Goal: Information Seeking & Learning: Find specific fact

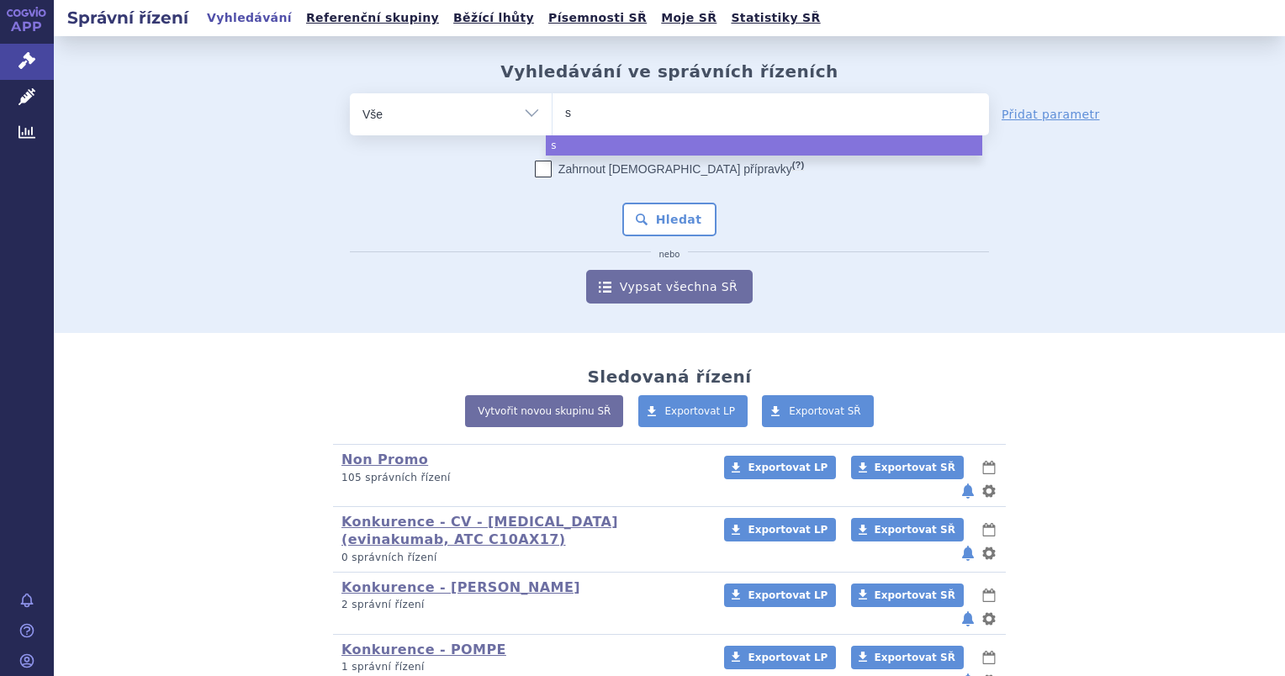
select select
type input "st"
type input "sta"
type input "stat"
type input "statin"
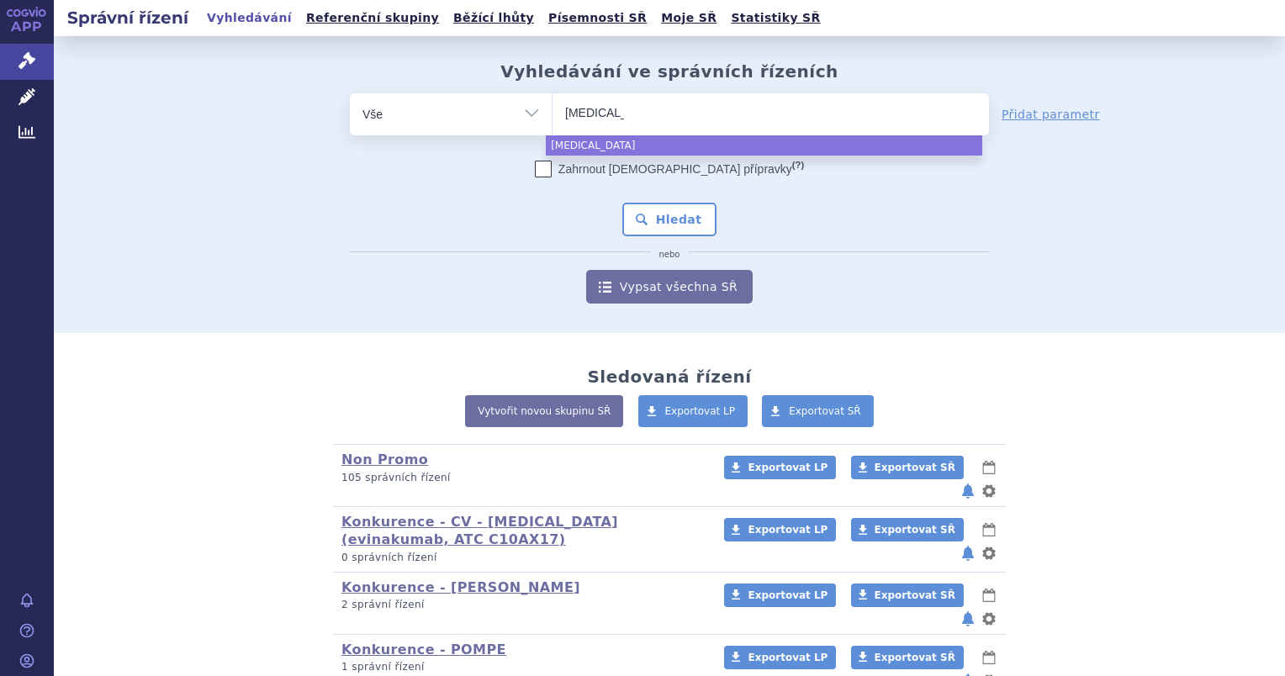
select select "statin"
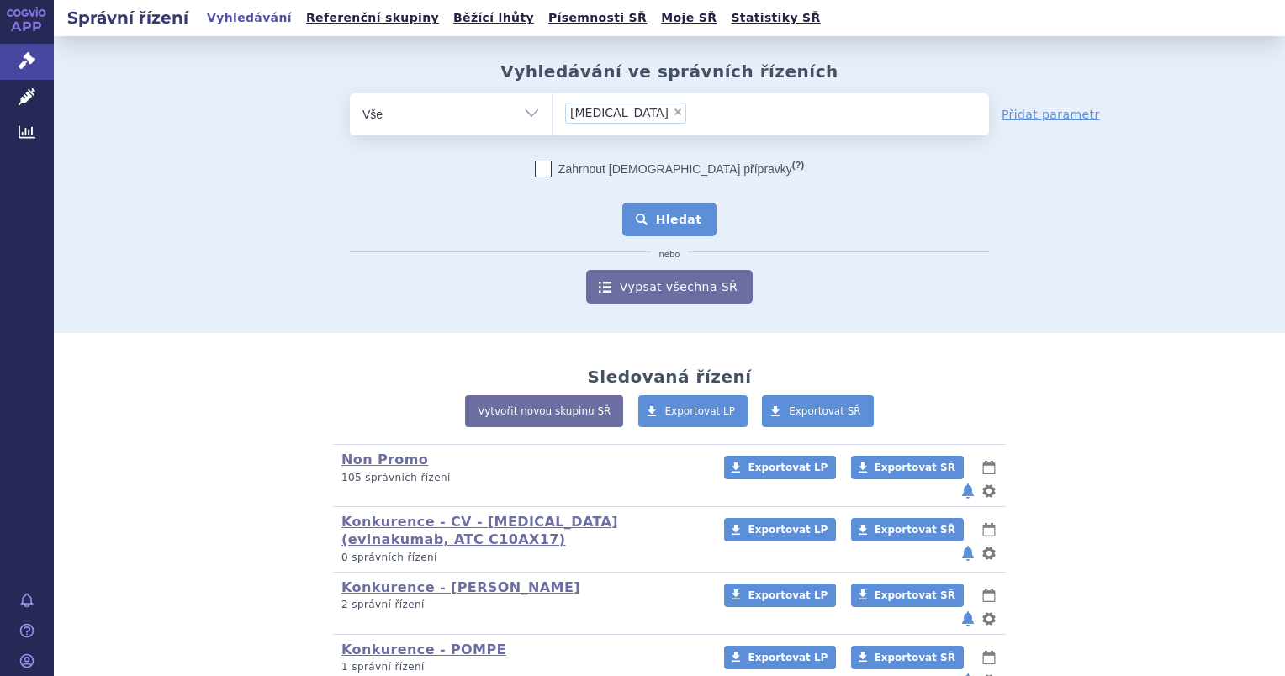
click at [683, 207] on button "Hledat" at bounding box center [669, 220] width 95 height 34
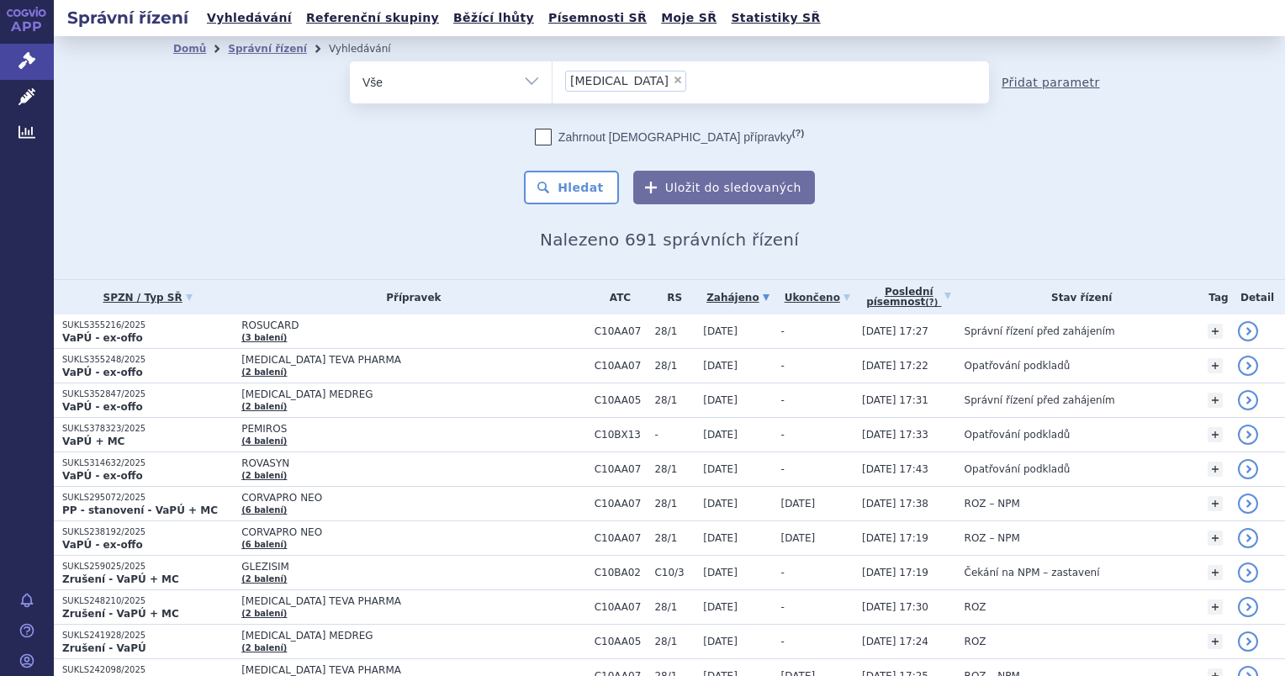
click at [1029, 81] on link "Přidat parametr" at bounding box center [1051, 82] width 98 height 17
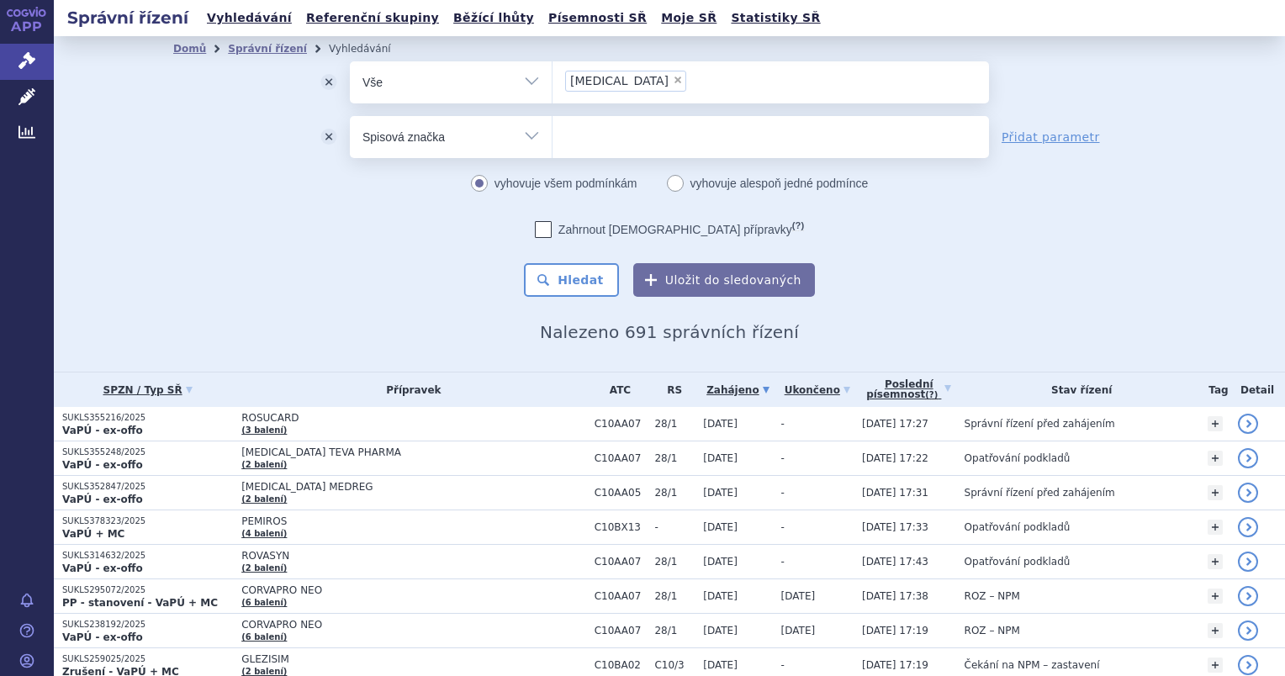
click at [531, 138] on select "Vše Spisová značka Typ SŘ Přípravek/SUKL kód Účastník/Držitel" at bounding box center [451, 135] width 202 height 38
select select "filter-procedure-type"
click at [350, 116] on select "Vše Spisová značka Typ SŘ Přípravek/SUKL kód Účastník/Držitel" at bounding box center [451, 135] width 202 height 38
click at [558, 139] on ul at bounding box center [770, 133] width 436 height 35
click at [552, 139] on select at bounding box center [552, 136] width 1 height 42
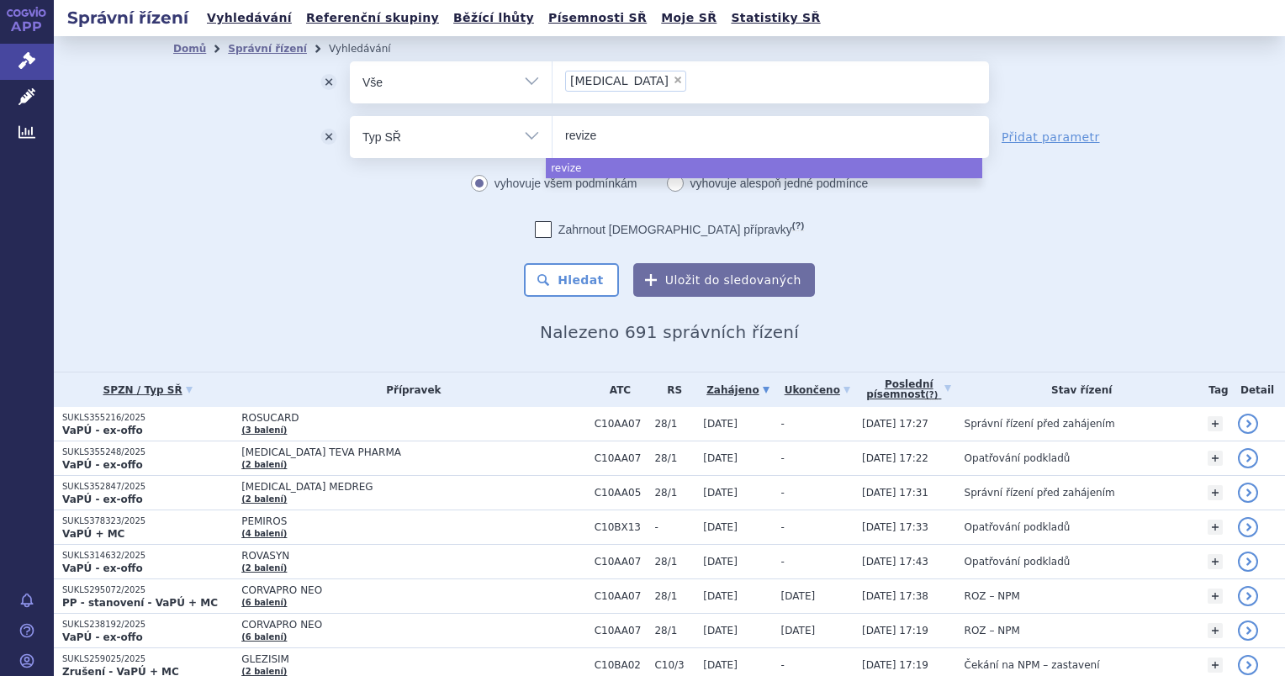
type input "revize"
select select "revize"
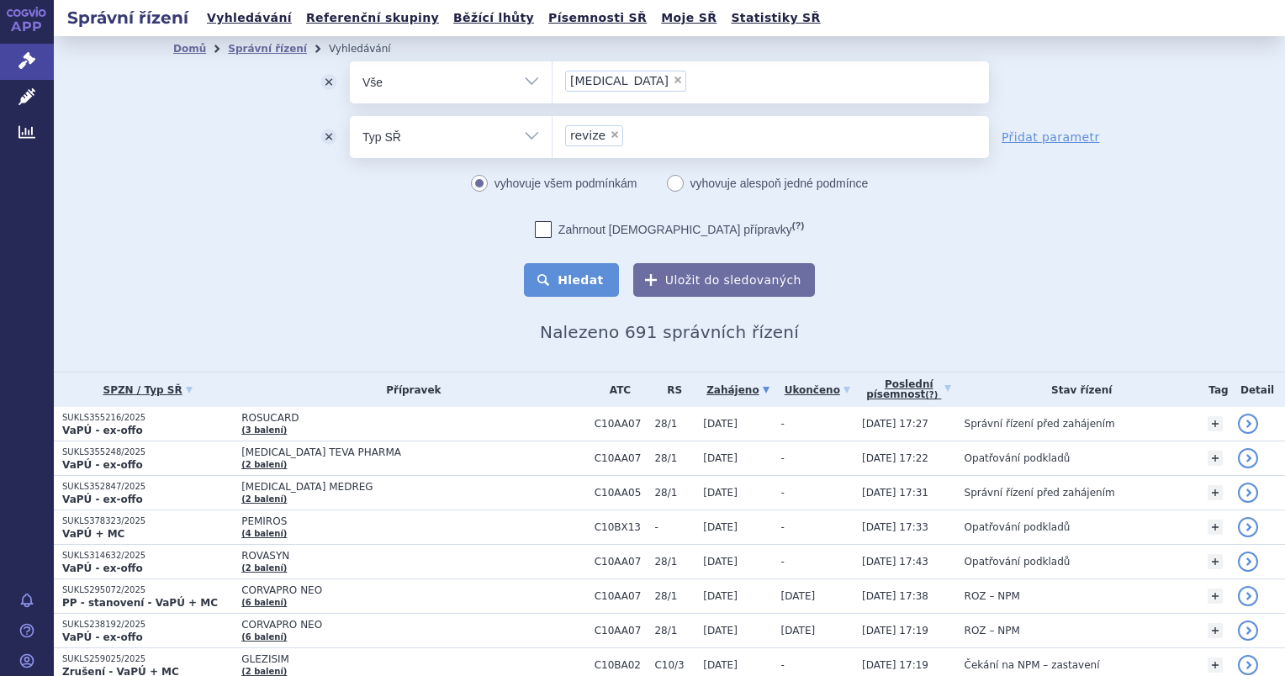
click at [571, 279] on button "Hledat" at bounding box center [571, 280] width 95 height 34
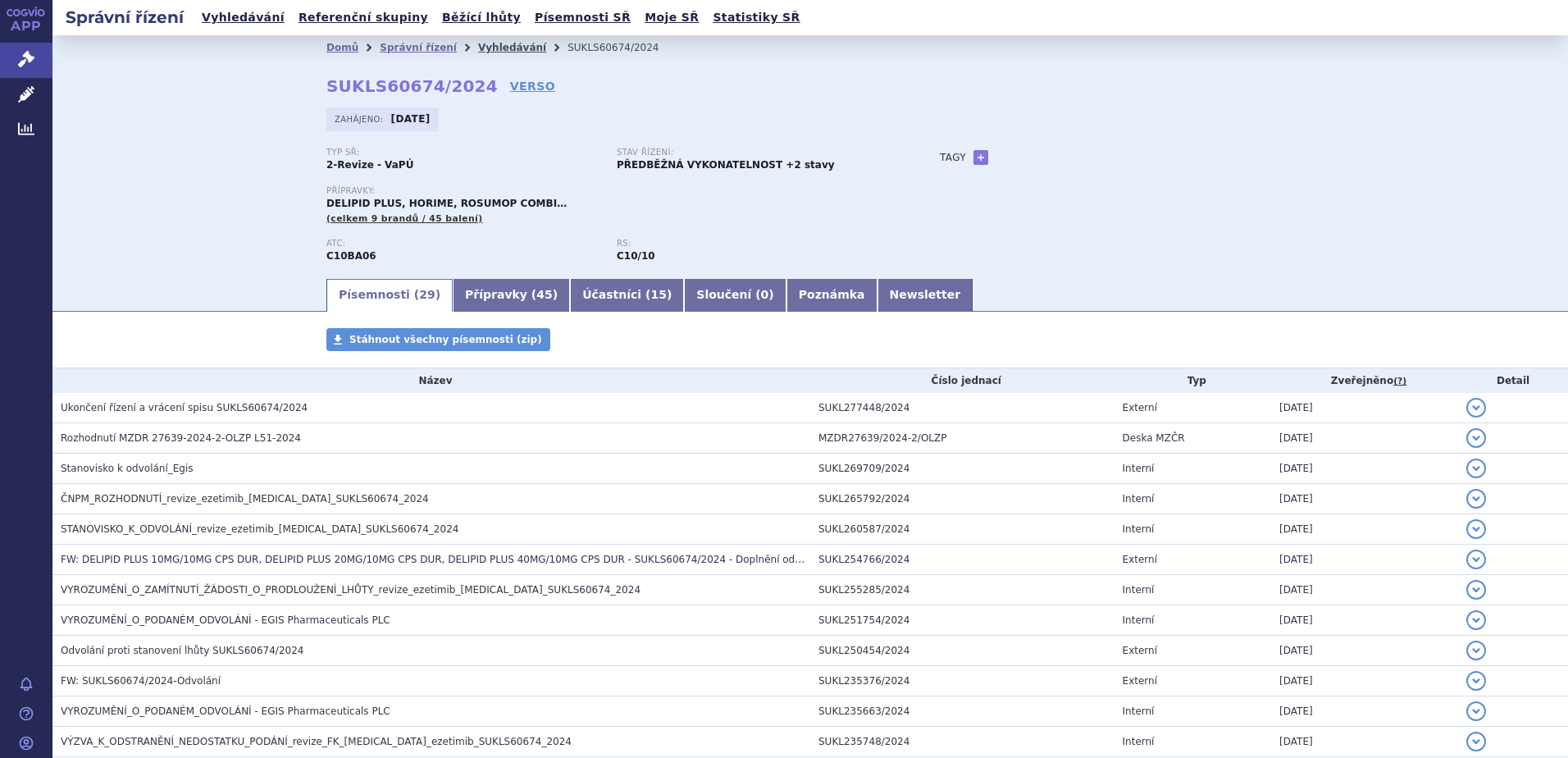
click at [478, 48] on link "Vyhledávání" at bounding box center [512, 48] width 68 height 12
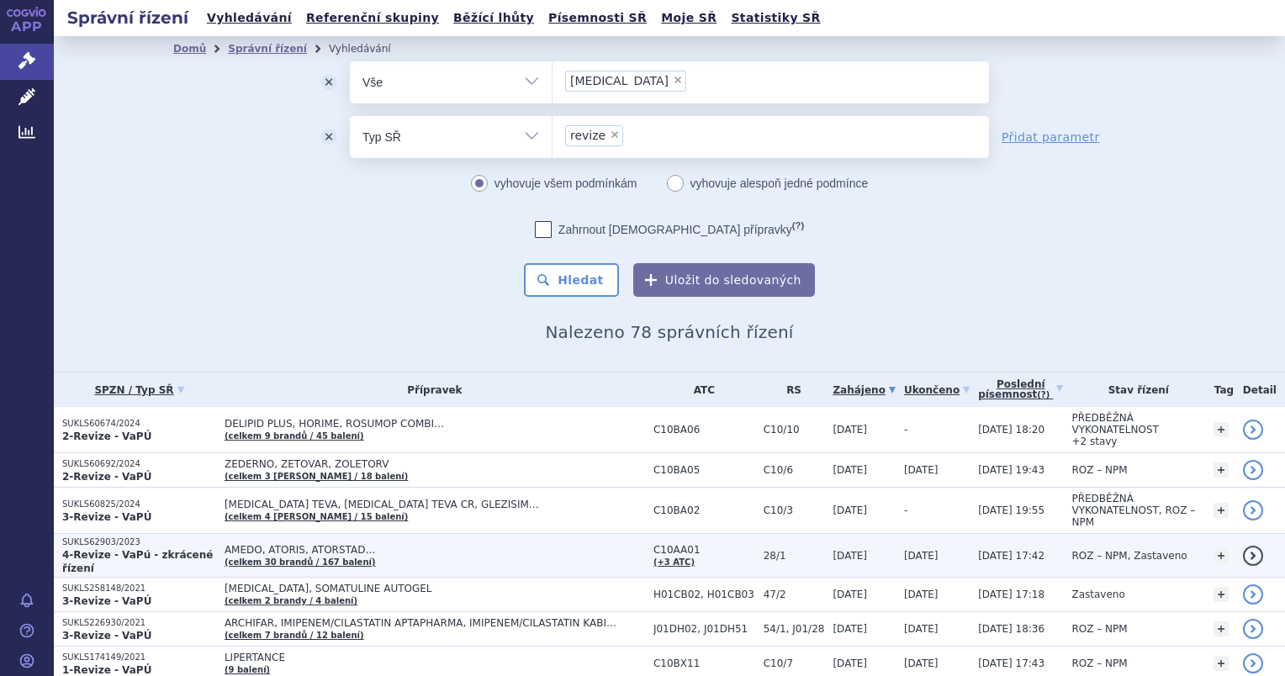
click at [176, 549] on strong "4-Revize - VaPú - zkrácené řízení" at bounding box center [137, 561] width 151 height 25
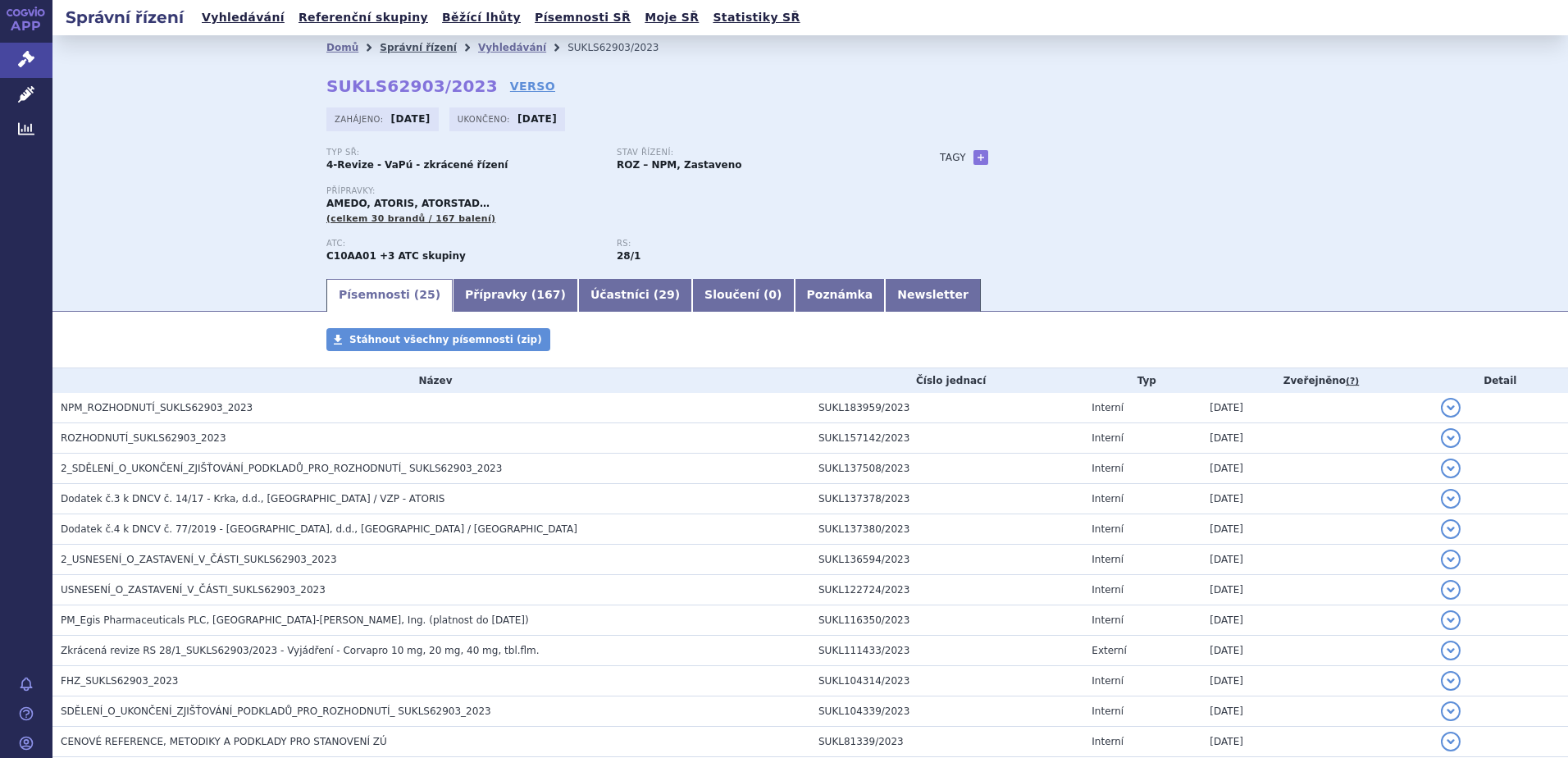
click at [419, 50] on link "Správní řízení" at bounding box center [417, 48] width 77 height 12
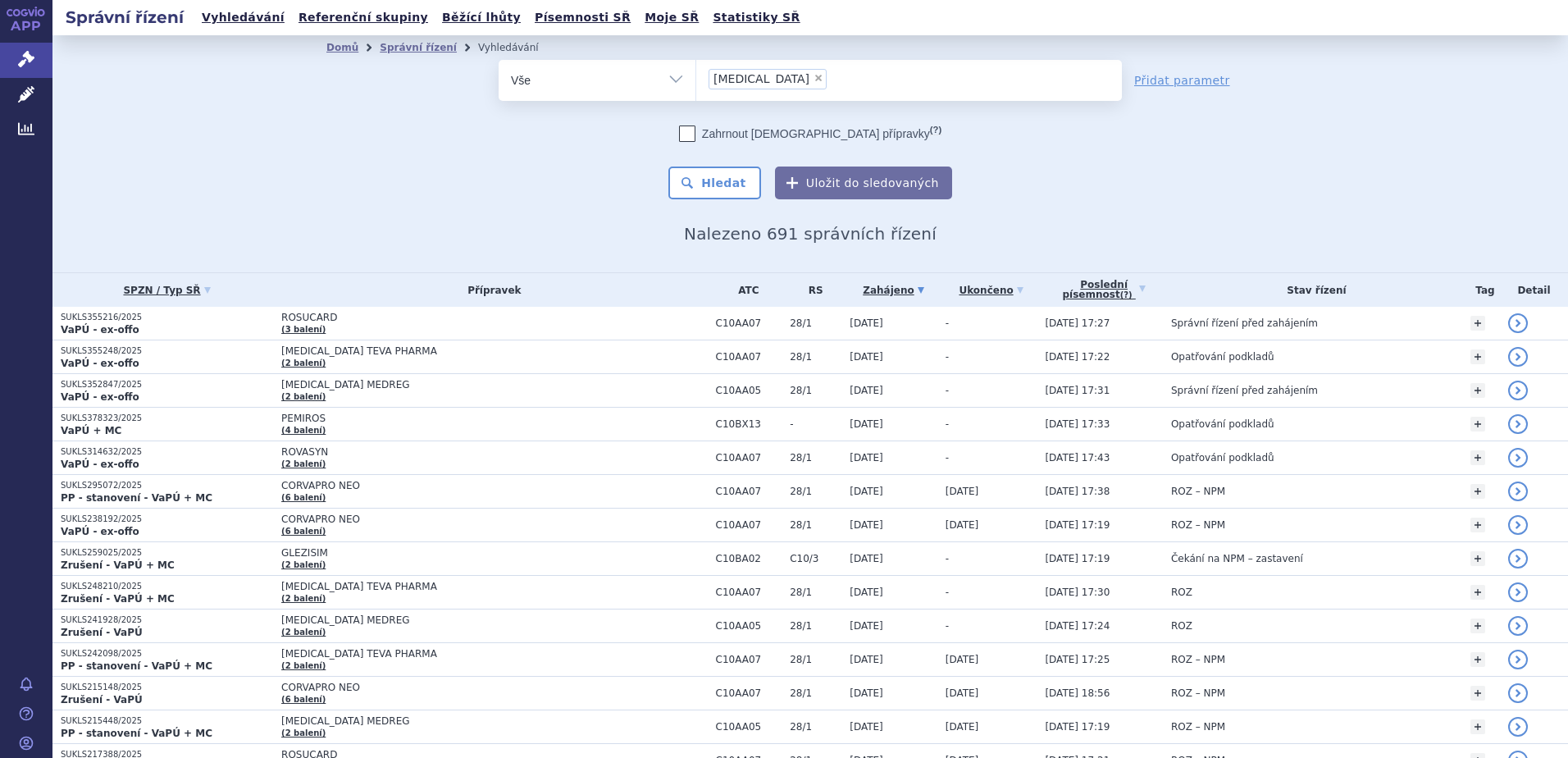
click at [813, 76] on span "×" at bounding box center [818, 78] width 10 height 10
click at [696, 76] on select "[MEDICAL_DATA]" at bounding box center [695, 80] width 1 height 41
select select
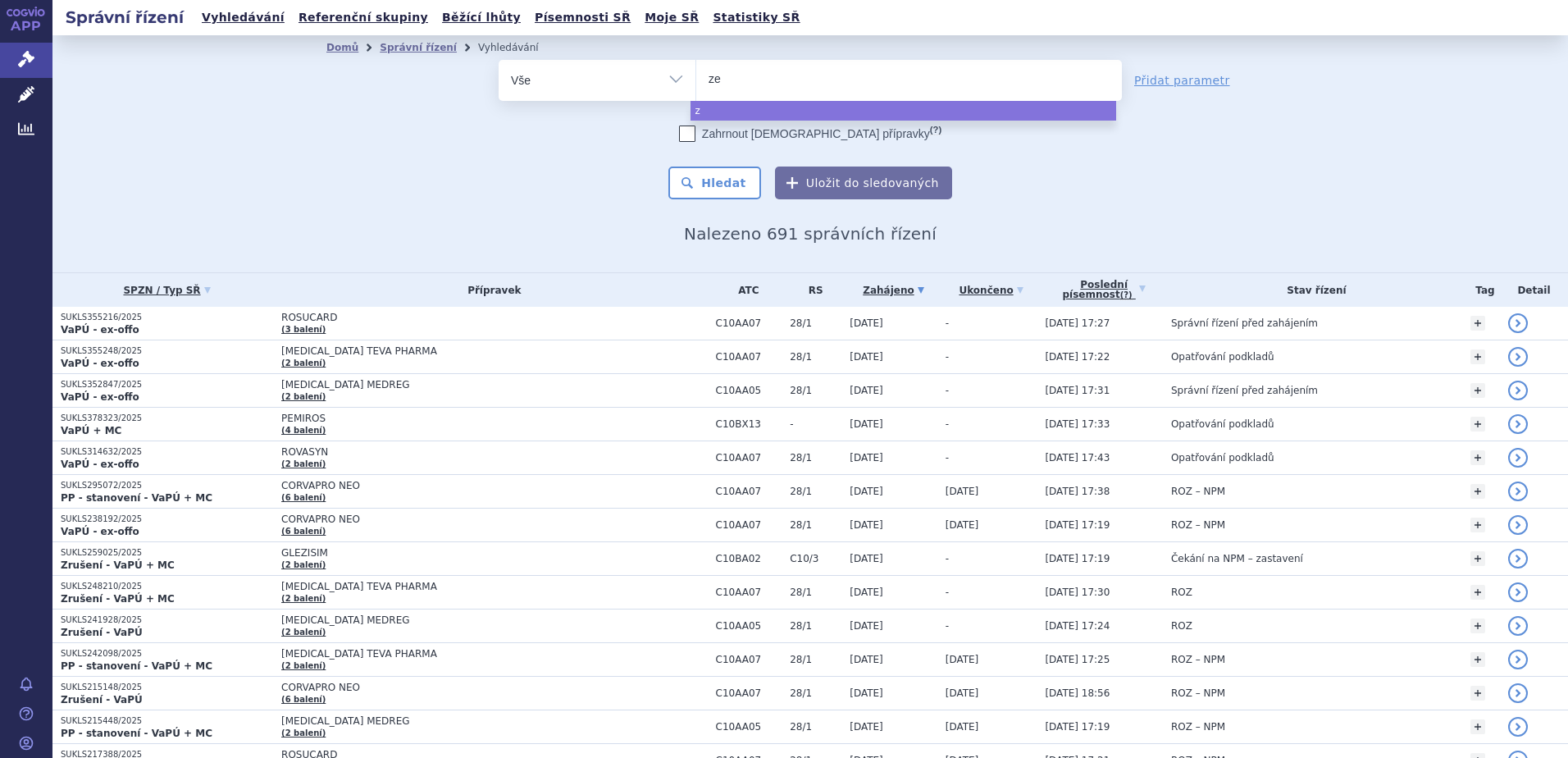
type input "zen"
type input "zeno"
type input "zenon"
type input "zenon ne"
type input "zenon neo"
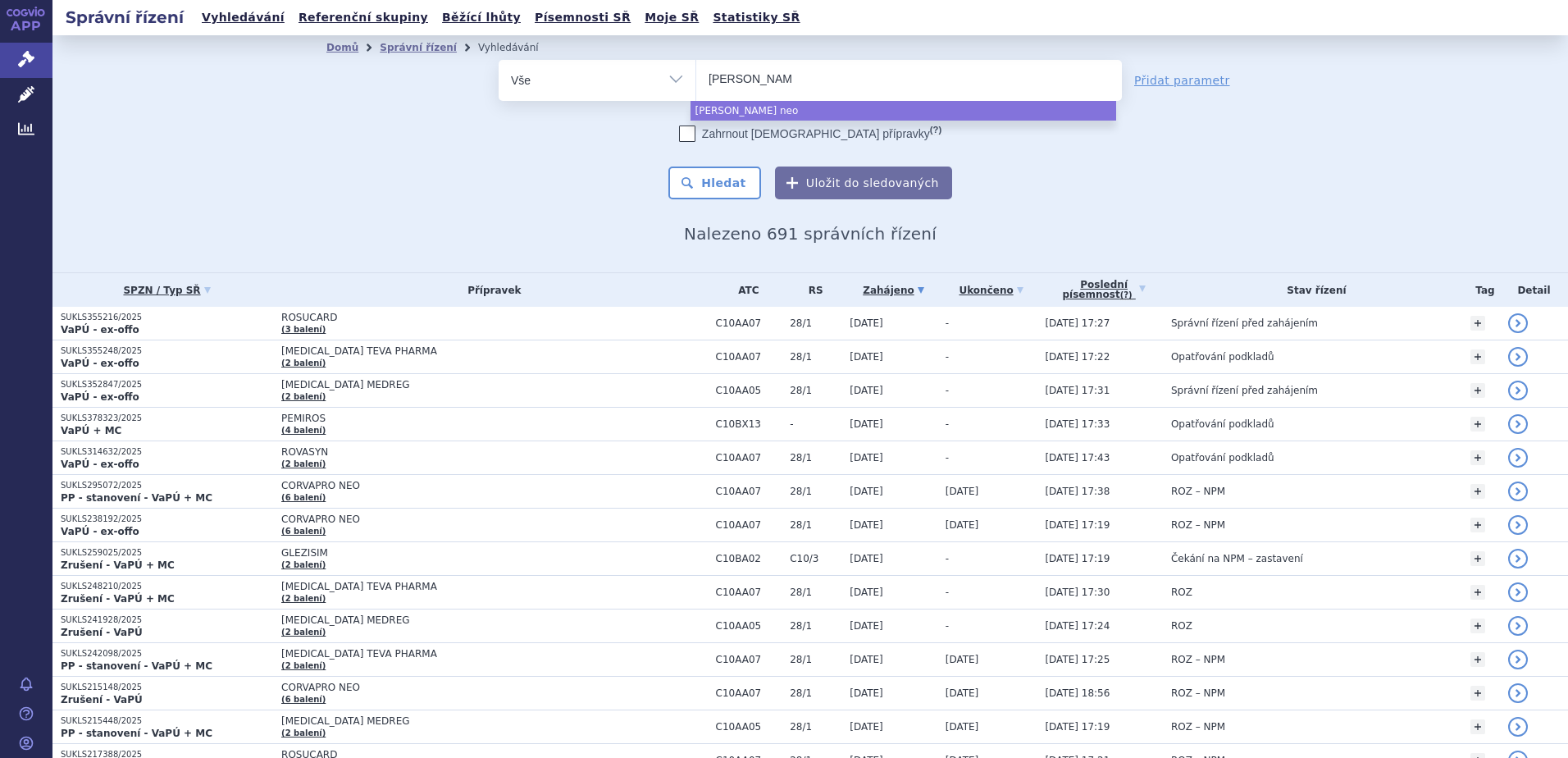
select select "zenon neo"
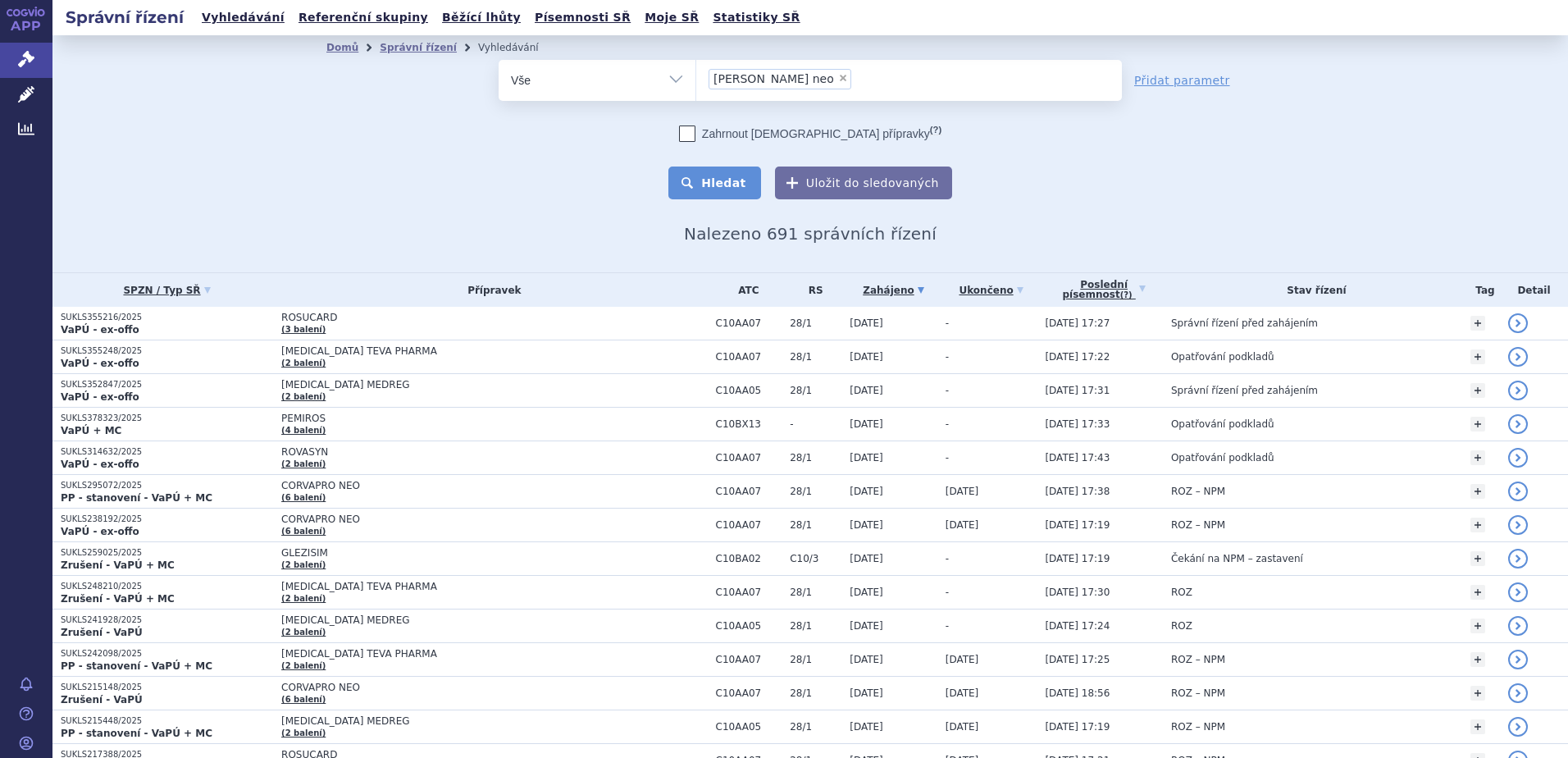
click at [716, 182] on button "Hledat" at bounding box center [714, 183] width 93 height 33
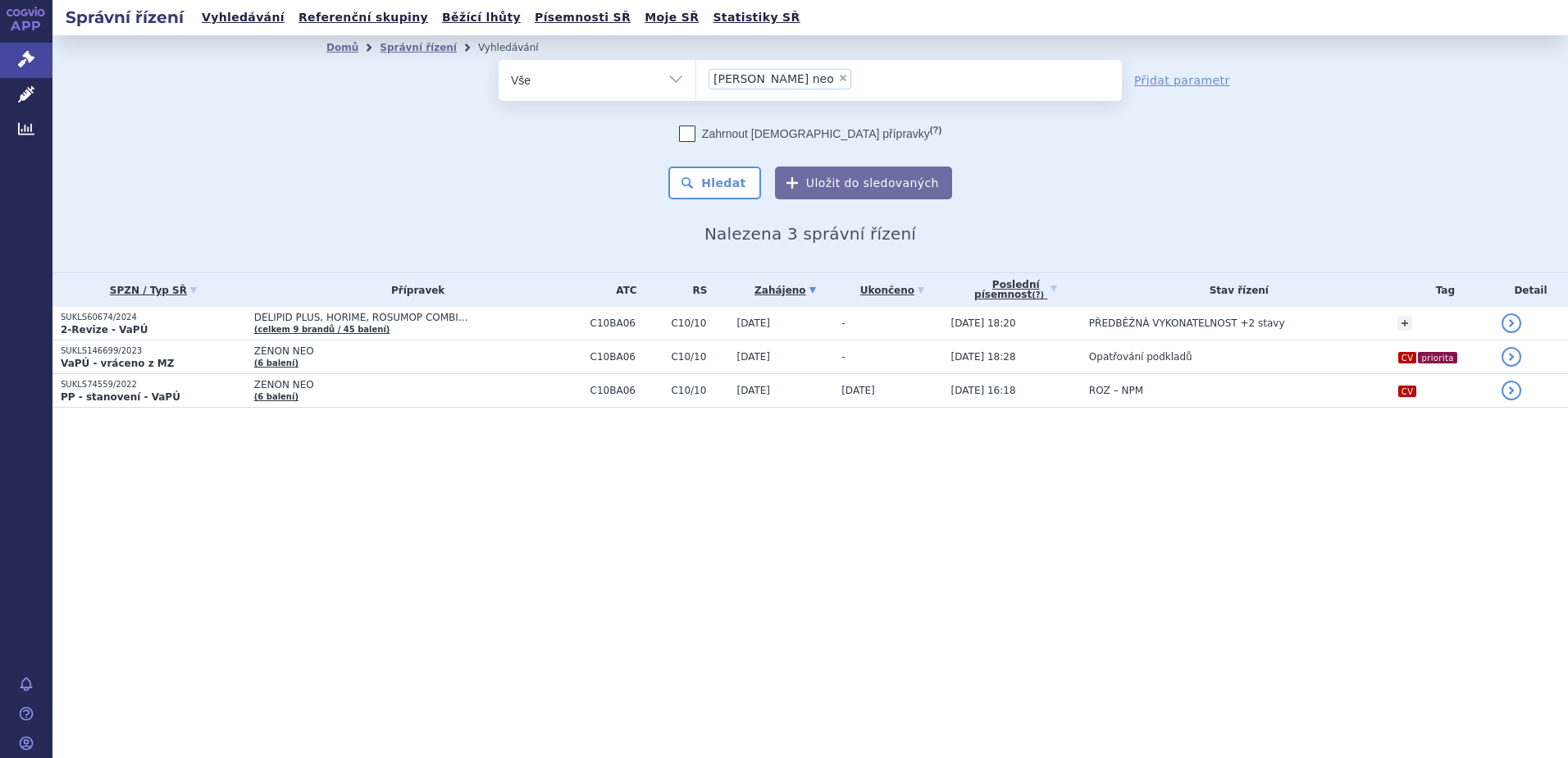
click at [133, 510] on div "Správní řízení Vyhledávání Referenční skupiny Běžící lhůty Písemnosti SŘ Moje S…" at bounding box center [810, 379] width 1515 height 758
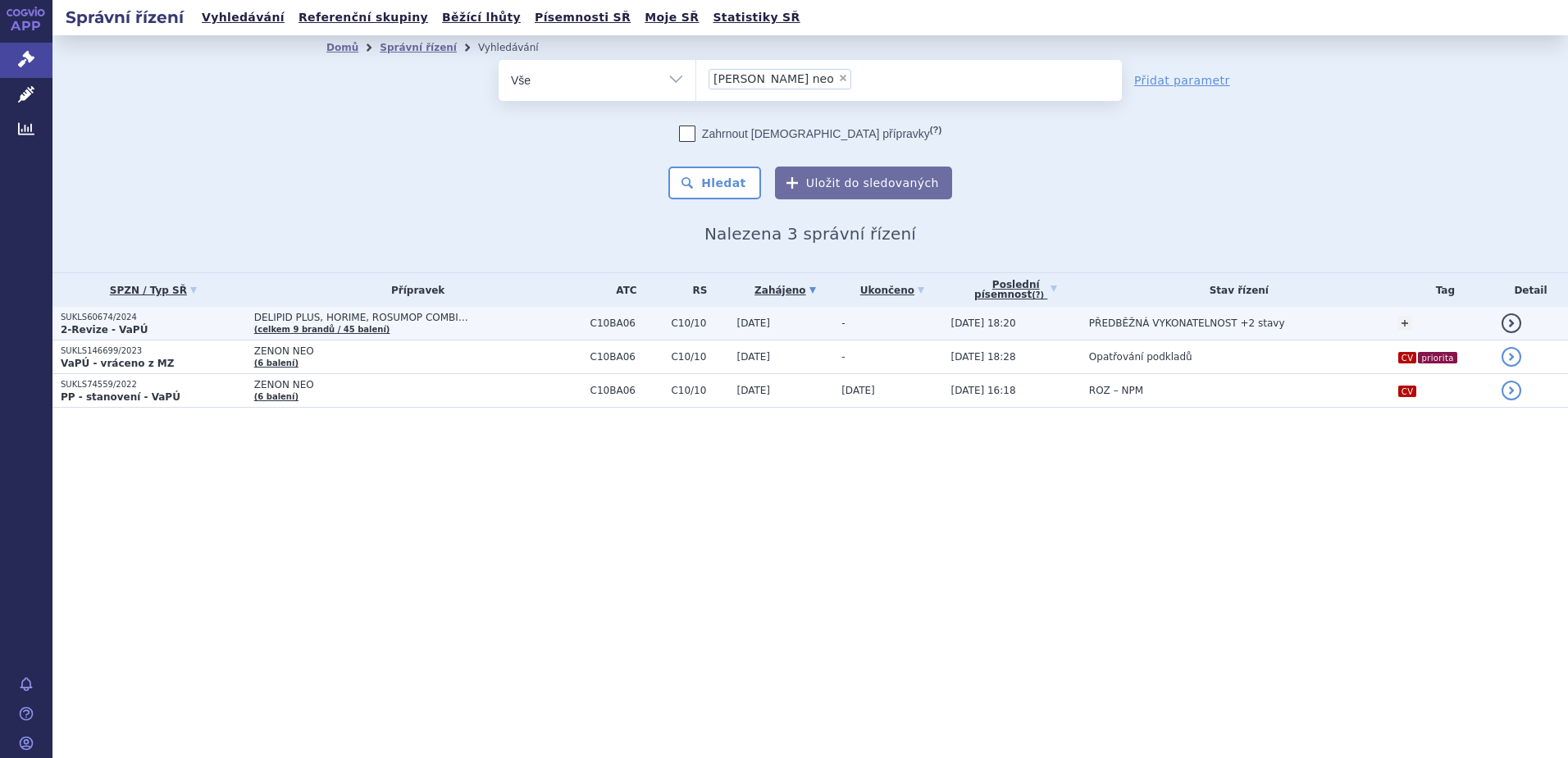
click at [127, 324] on strong "2-Revize - VaPÚ" at bounding box center [103, 330] width 87 height 12
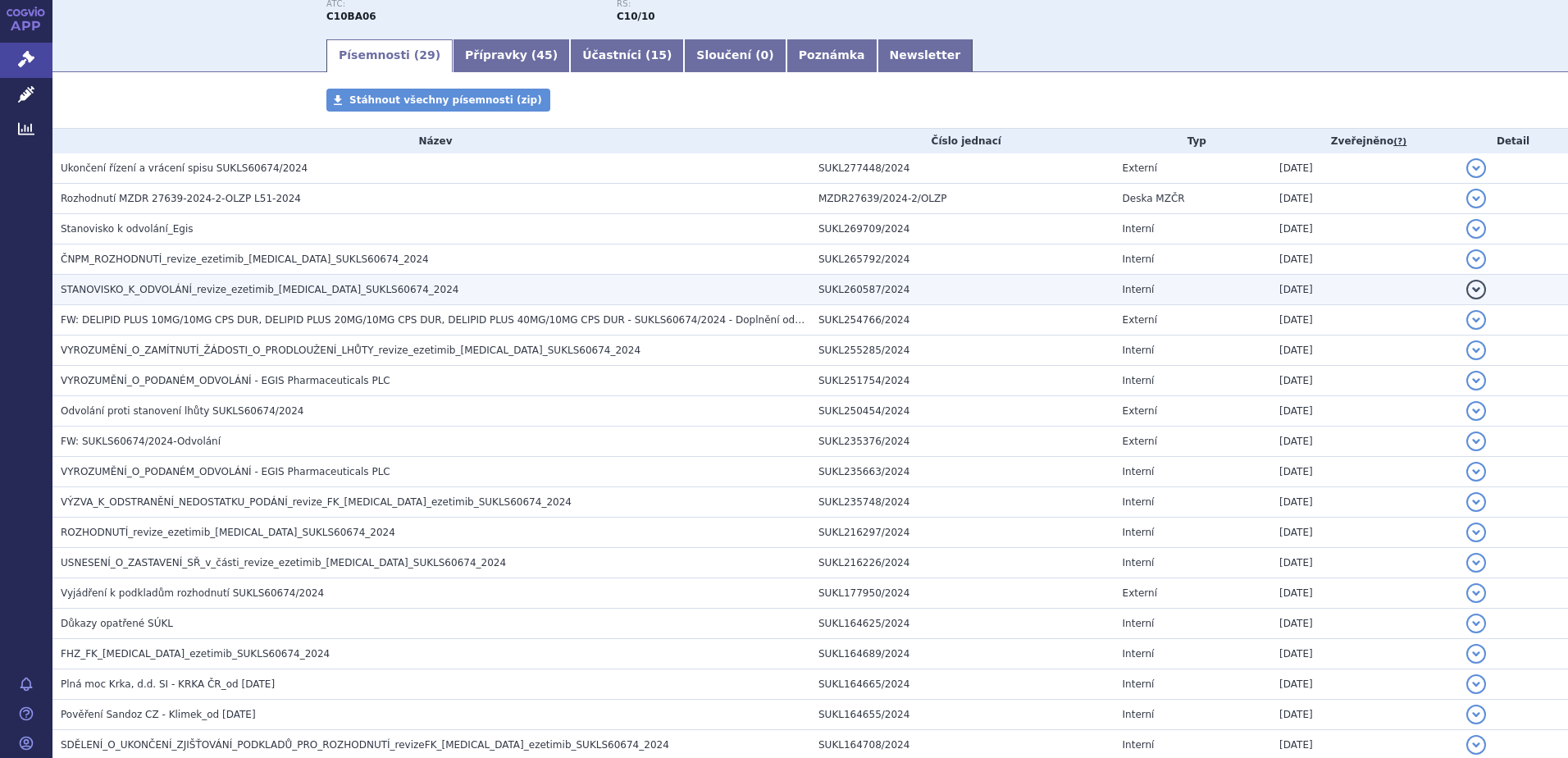
scroll to position [246, 0]
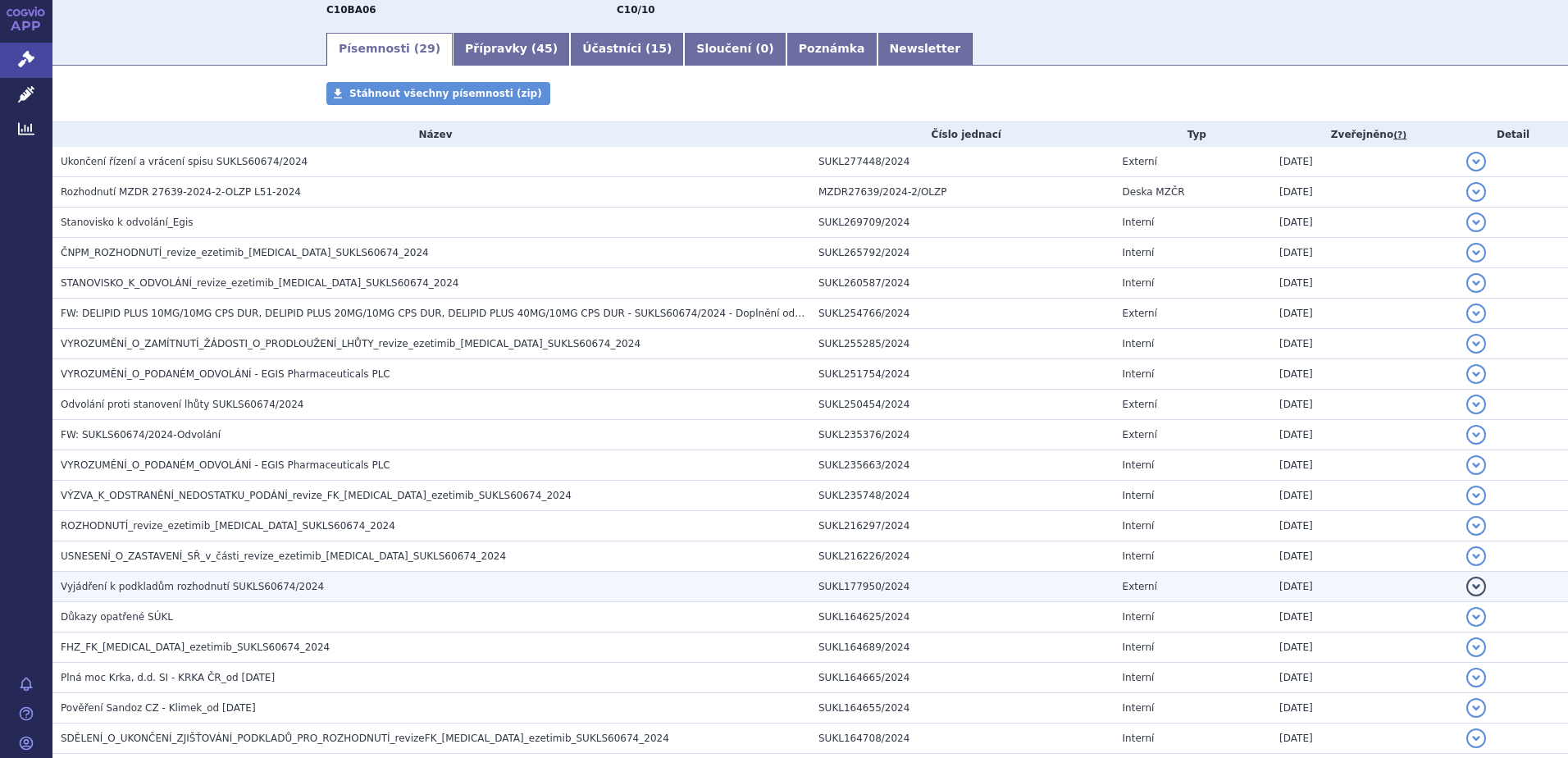
click at [111, 583] on span "Vyjádření k podkladům rozhodnutí SUKLS60674/2024" at bounding box center [192, 586] width 263 height 12
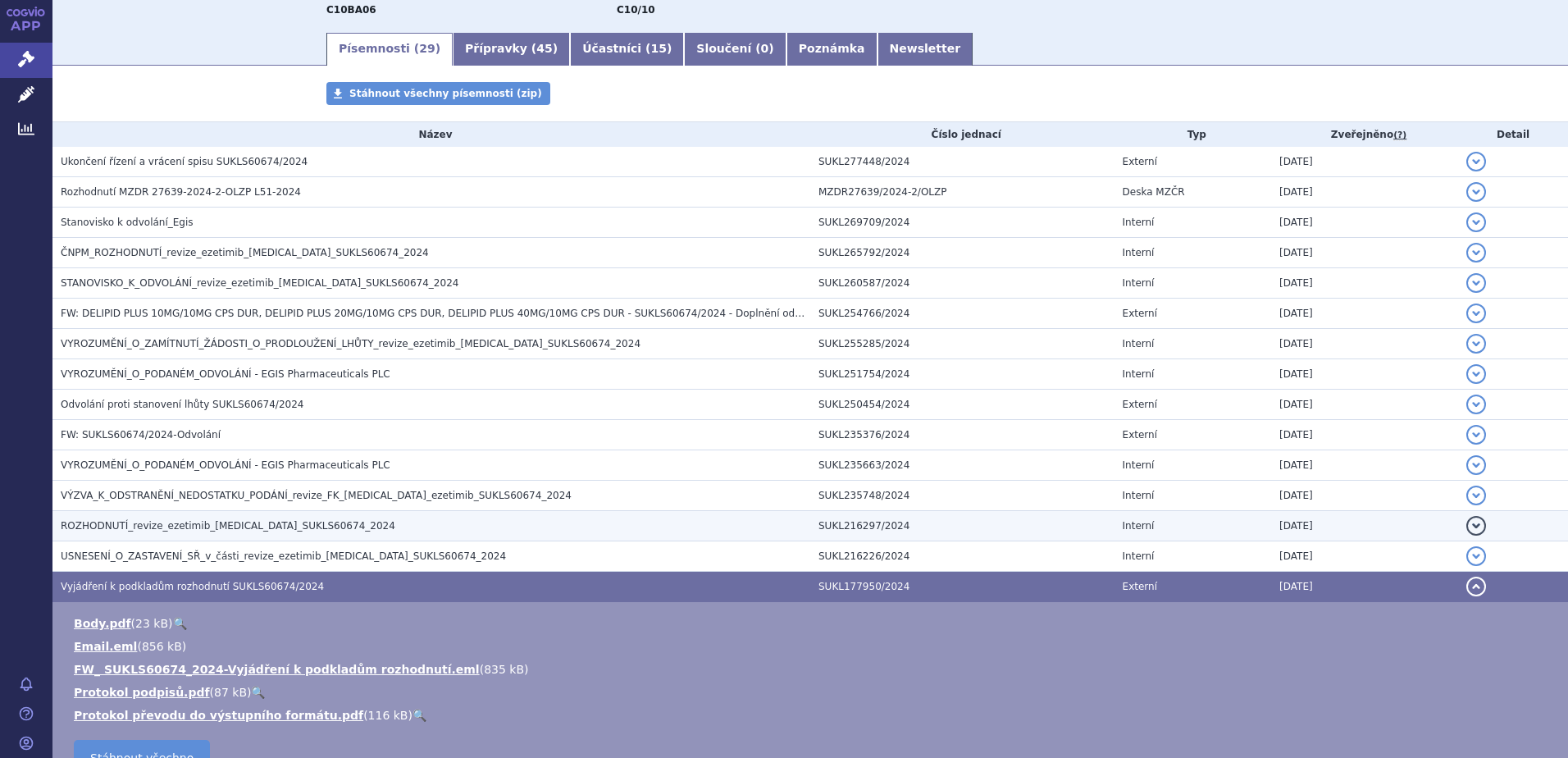
click at [120, 525] on span "ROZHODNUTÍ_revize_ezetimib_[MEDICAL_DATA]_SUKLS60674_2024" at bounding box center [227, 526] width 334 height 12
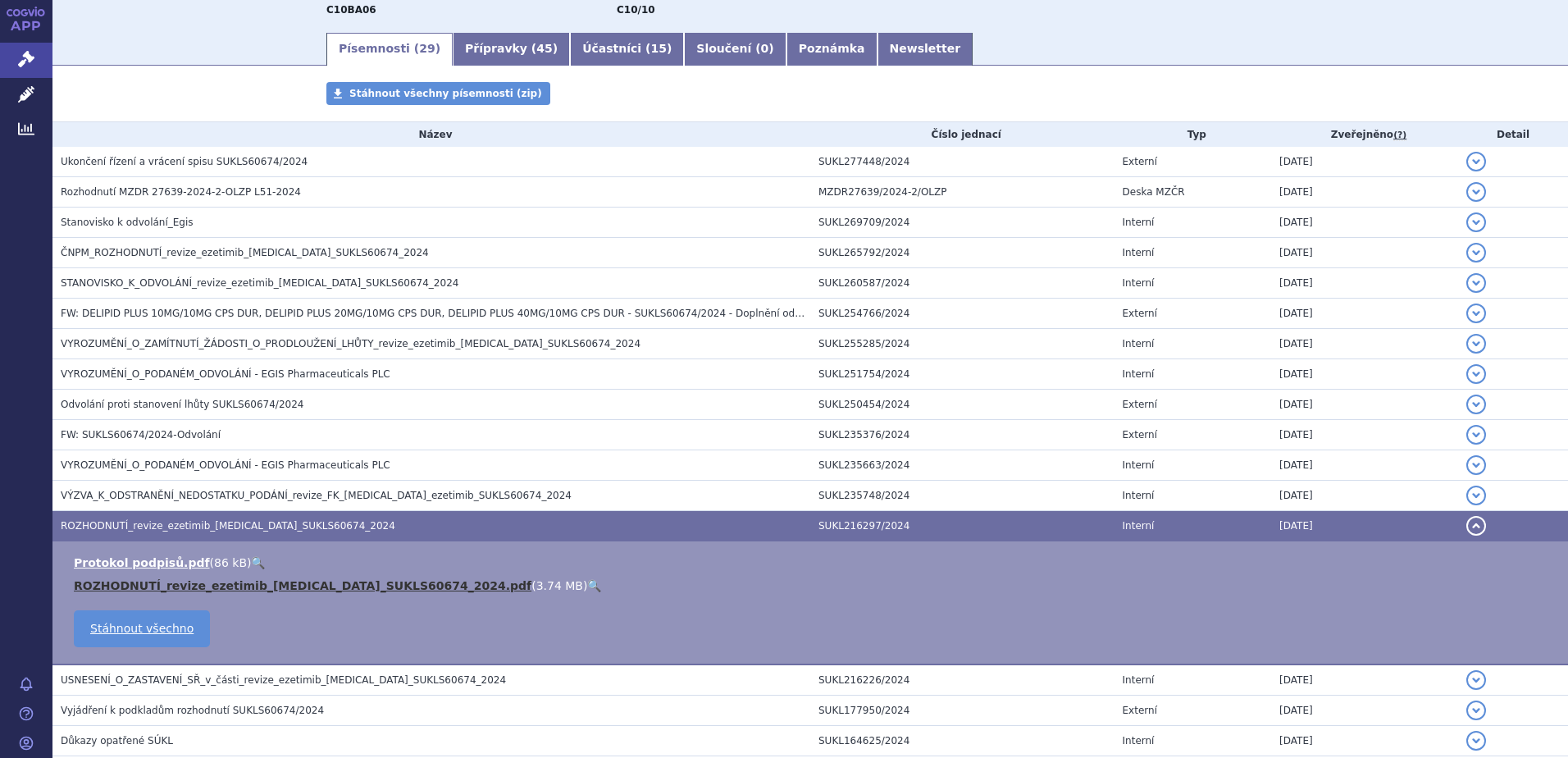
click at [362, 581] on link "ROZHODNUTÍ_revize_ezetimib_[MEDICAL_DATA]_SUKLS60674_2024.pdf" at bounding box center [302, 585] width 457 height 13
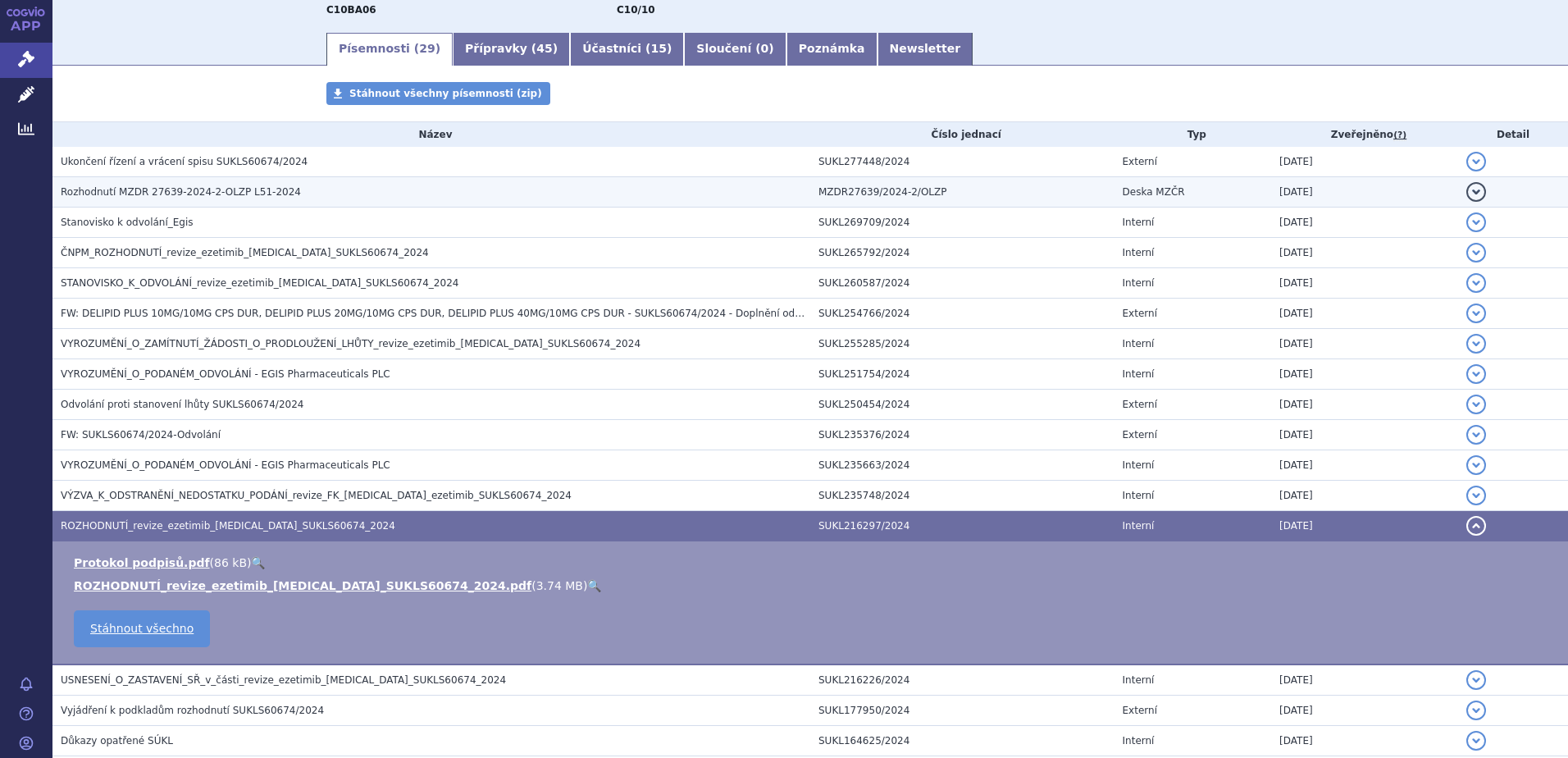
click at [103, 194] on span "Rozhodnutí MZDR 27639-2024-2-OLZP L51-2024" at bounding box center [180, 192] width 240 height 12
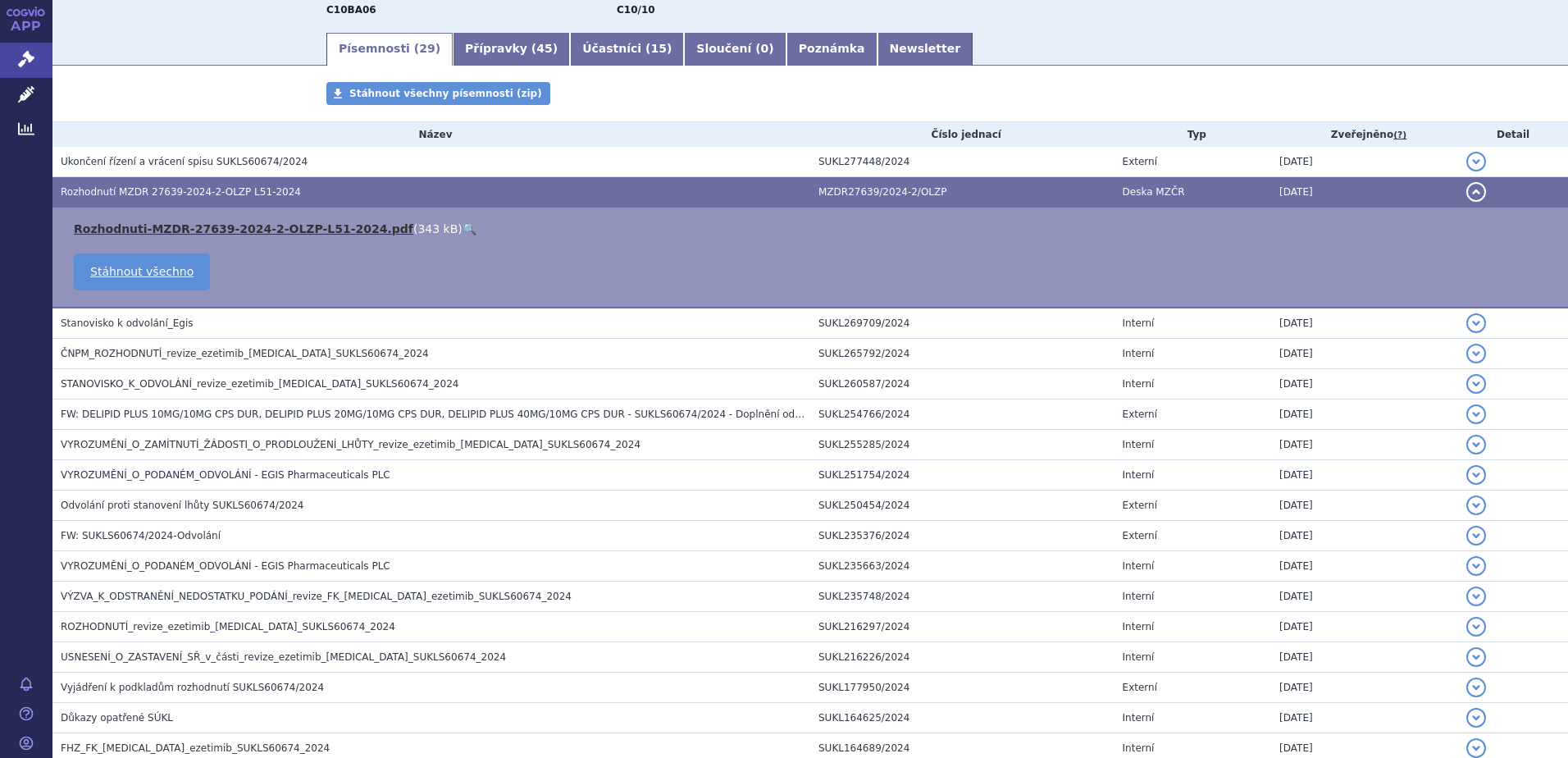
click at [145, 229] on link "Rozhodnuti-MZDR-27639-2024-2-OLZP-L51-2024.pdf" at bounding box center [244, 228] width 339 height 13
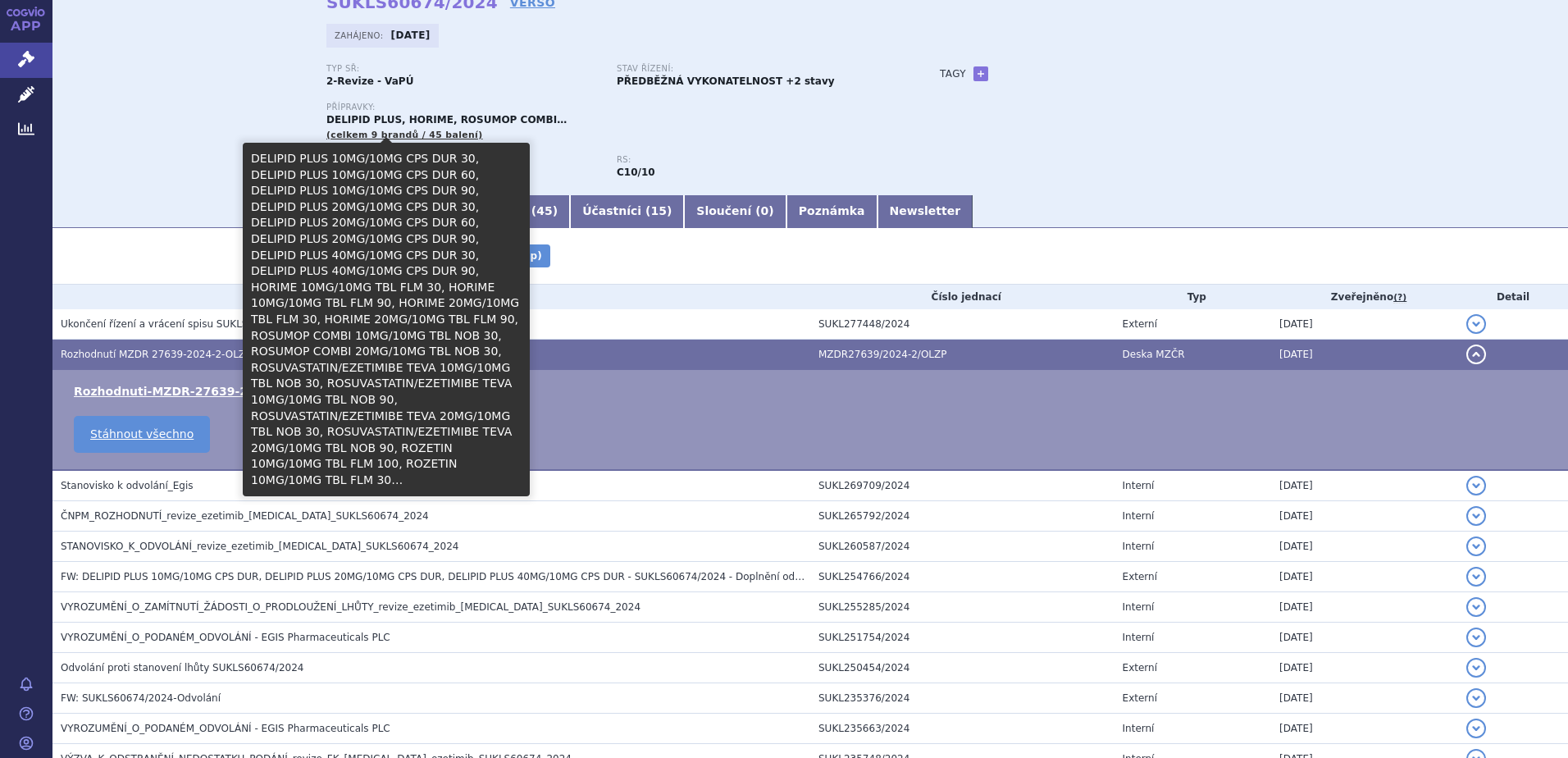
scroll to position [82, 0]
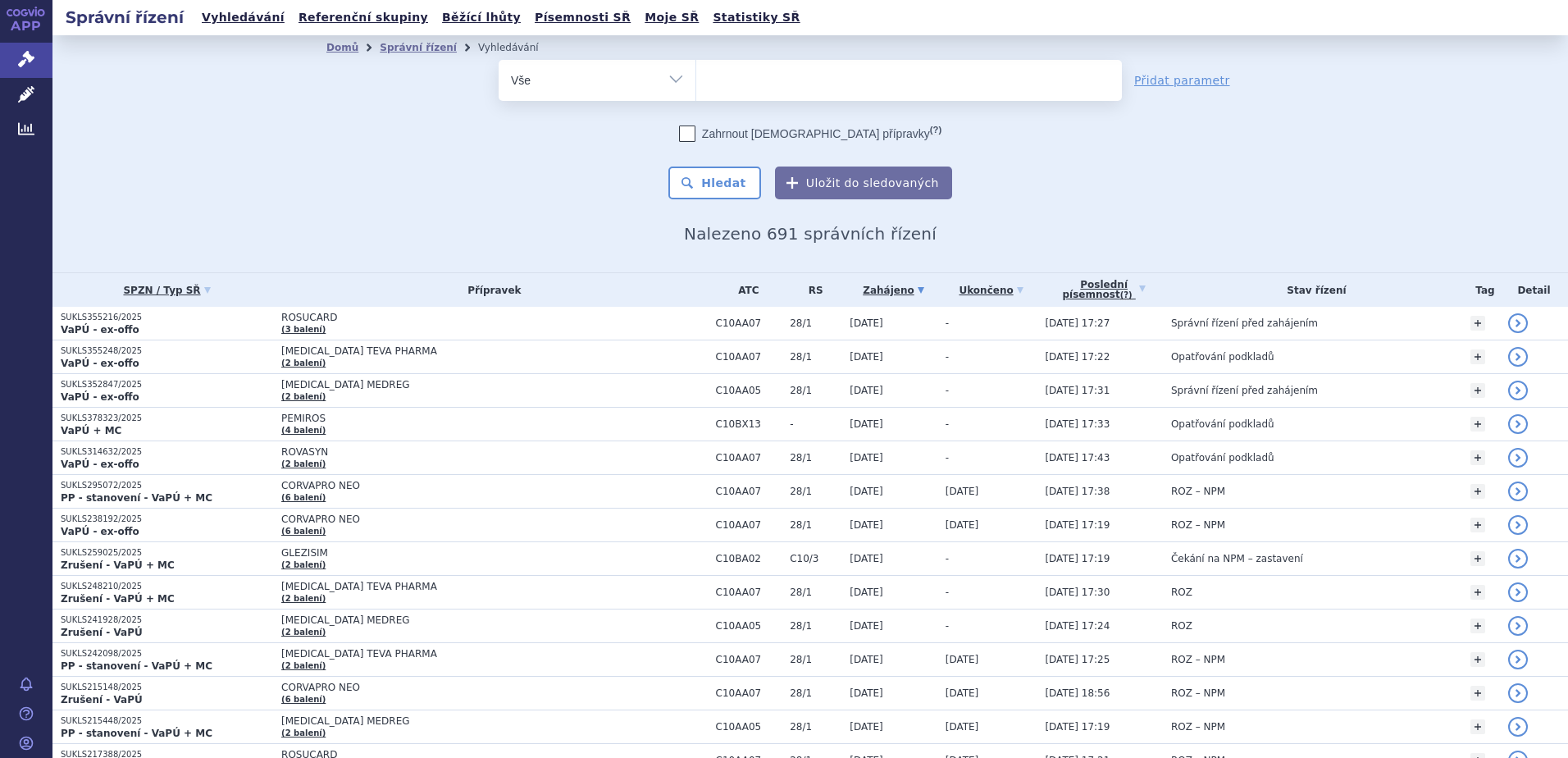
select select
click at [1146, 287] on icon at bounding box center [1142, 289] width 7 height 7
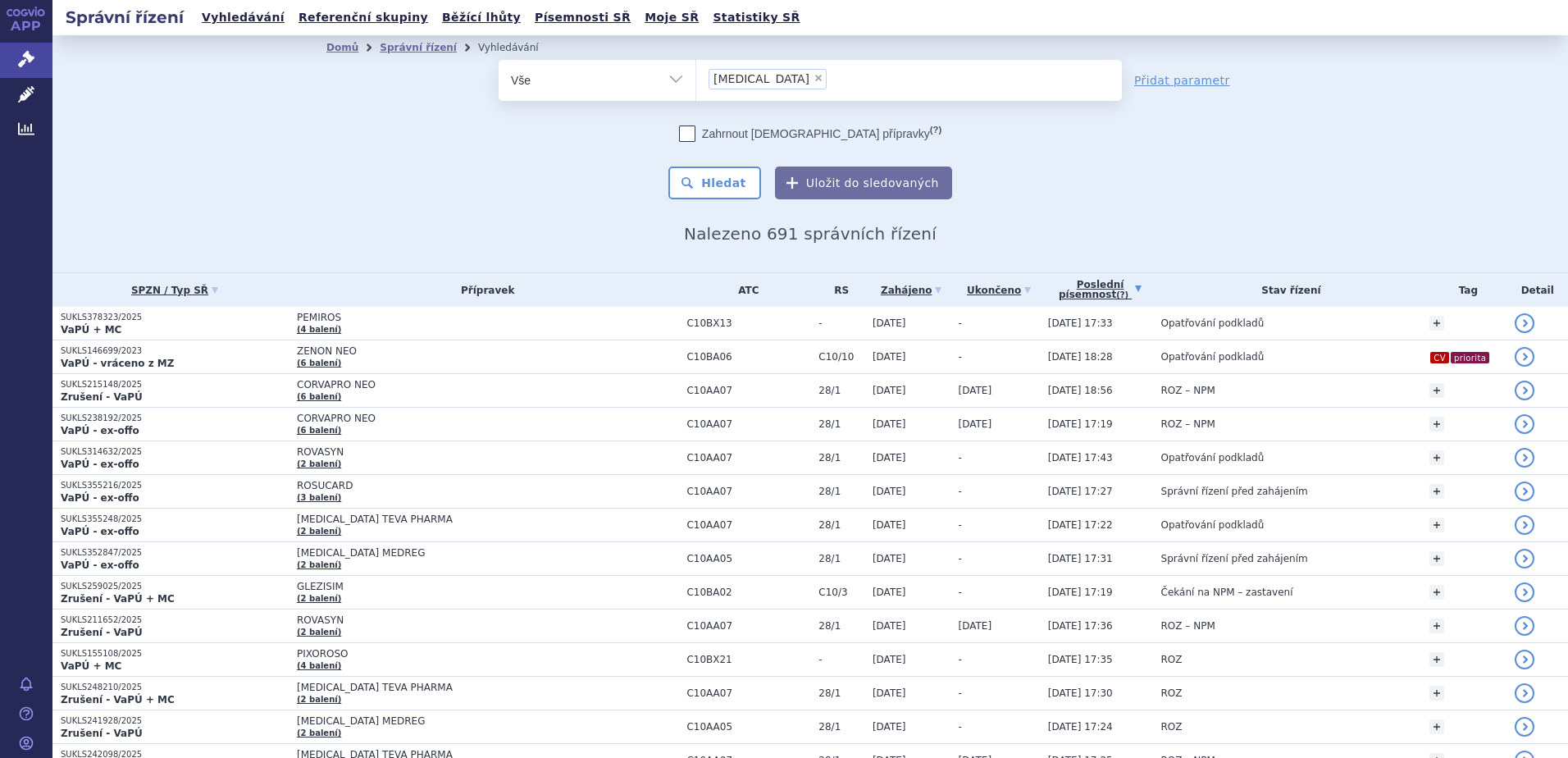
click at [813, 79] on span "×" at bounding box center [818, 78] width 10 height 10
click at [696, 79] on select "statin" at bounding box center [695, 80] width 1 height 41
select select
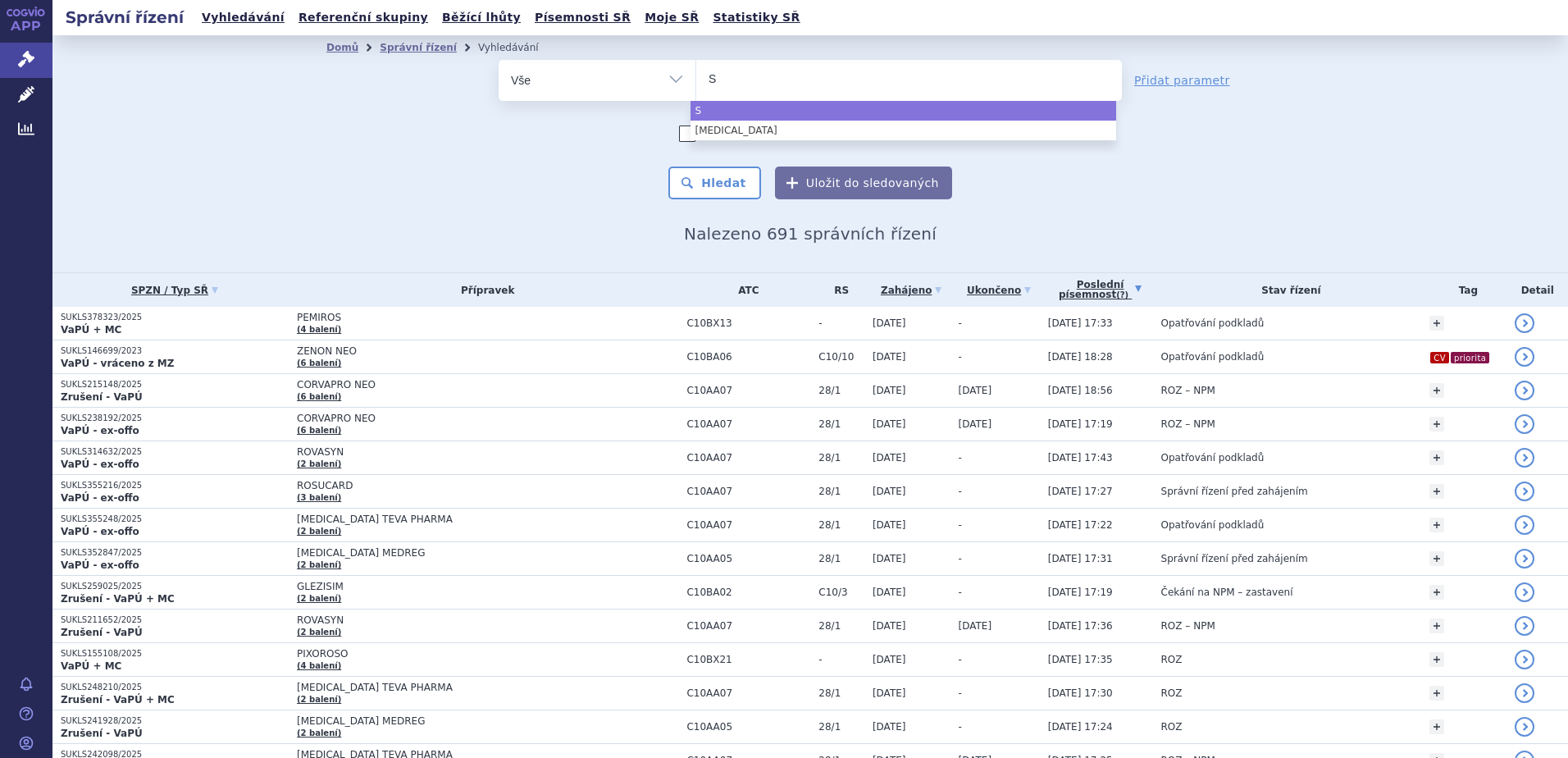
type input "SU"
type input "SUKL"
type input "SUKLS"
type input "SUKLS1"
type input "SUKLS18"
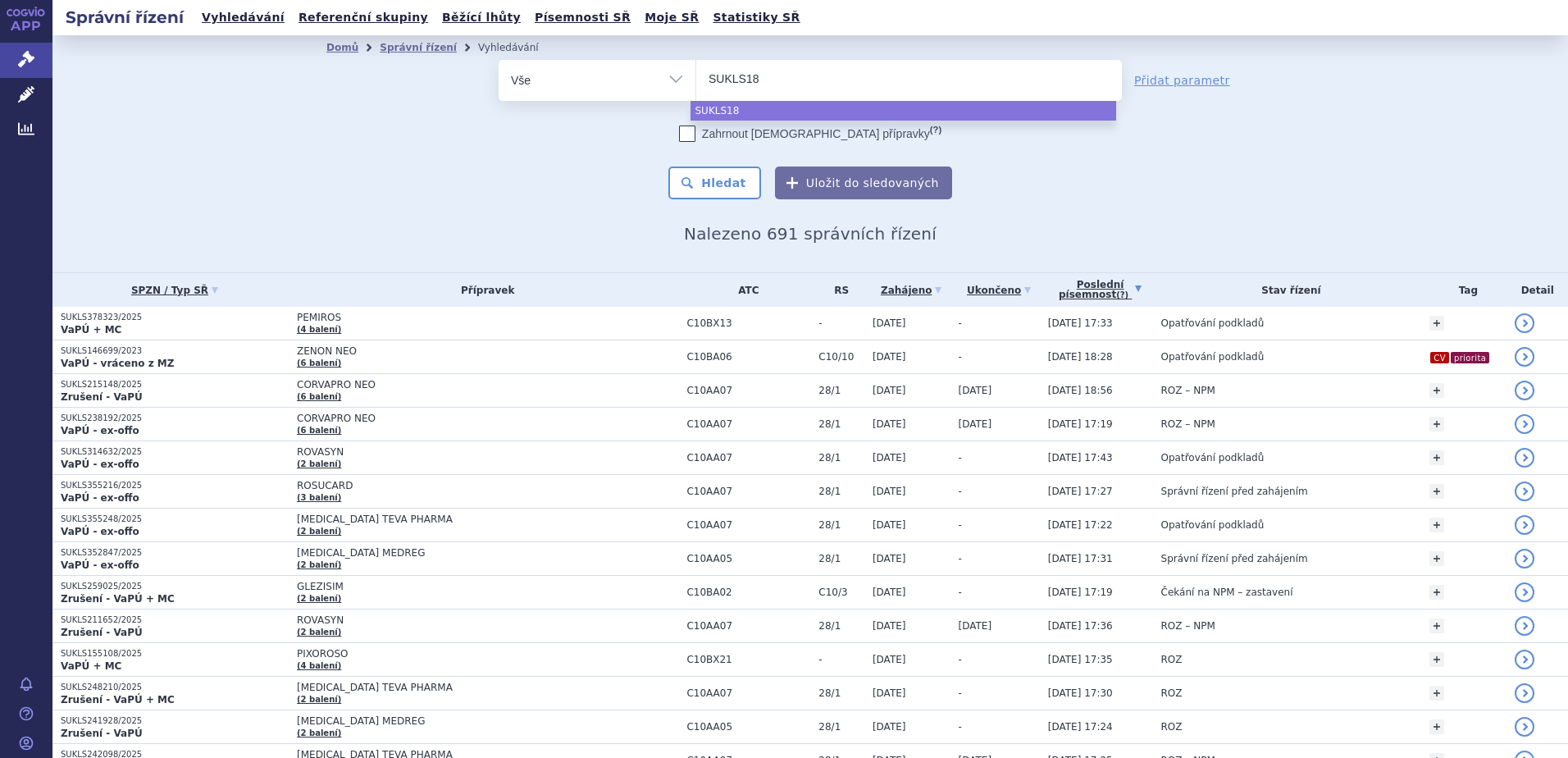
type input "SUKLS183"
type input "SUKLS18363"
type input "SUKLS183636"
type input "SUKLS183636-"
type input "SUKLS183636"
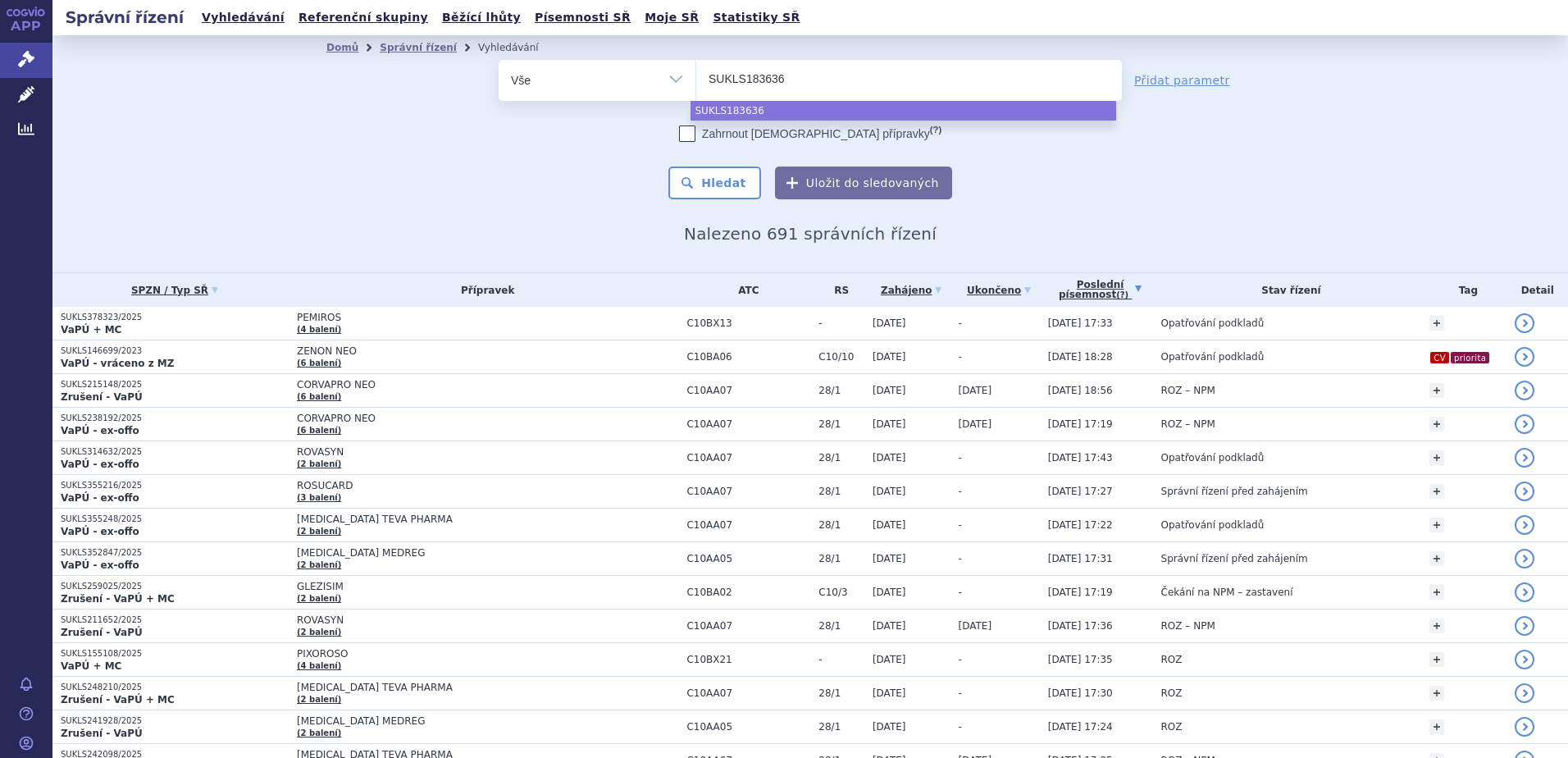
type input "SUKLS183636/"
type input "SUKLS183636/2"
type input "SUKLS183636/202"
type input "SUKLS183636/2023"
select select "SUKLS183636/2023"
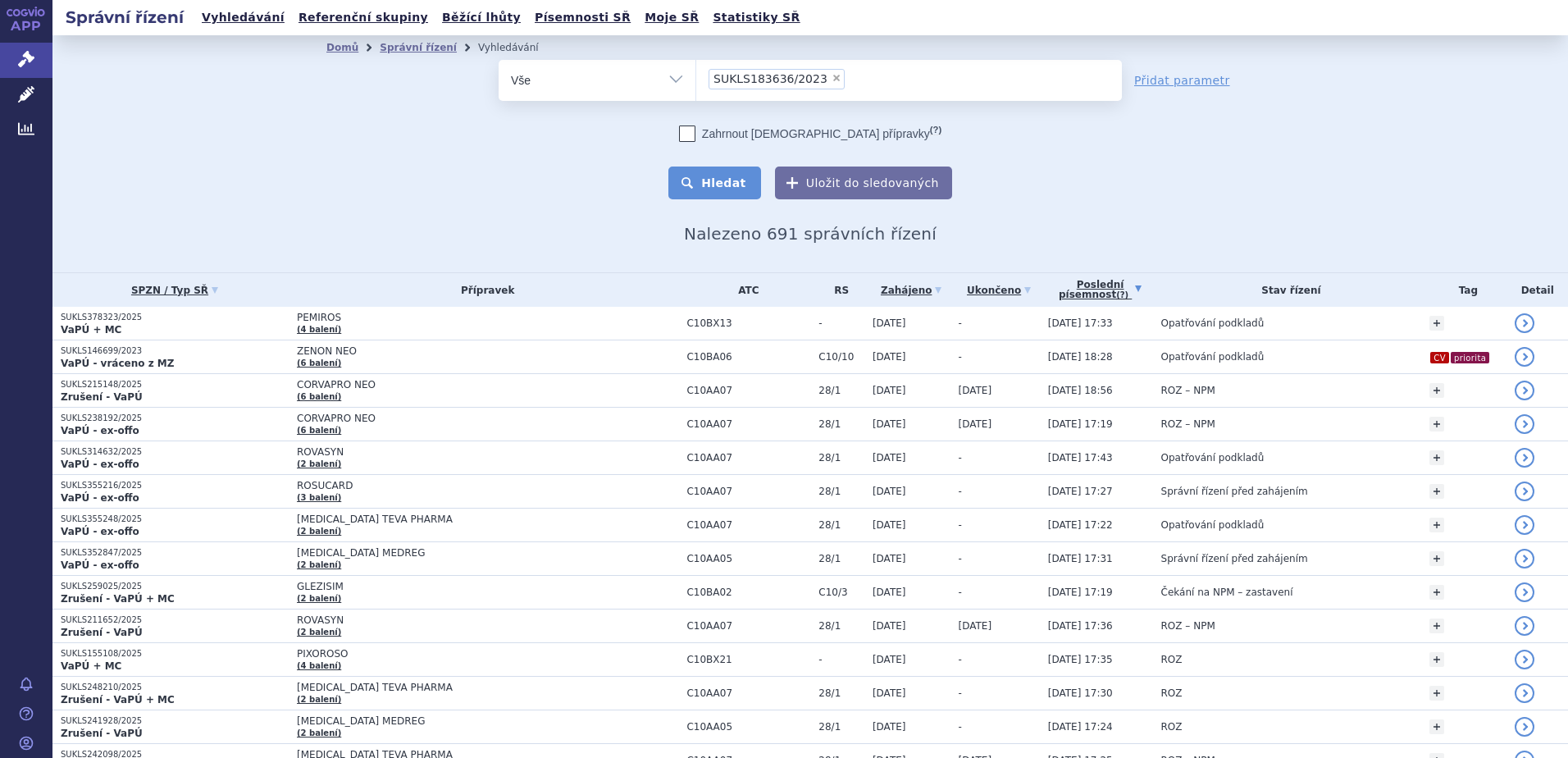
click at [693, 190] on button "Hledat" at bounding box center [714, 183] width 93 height 33
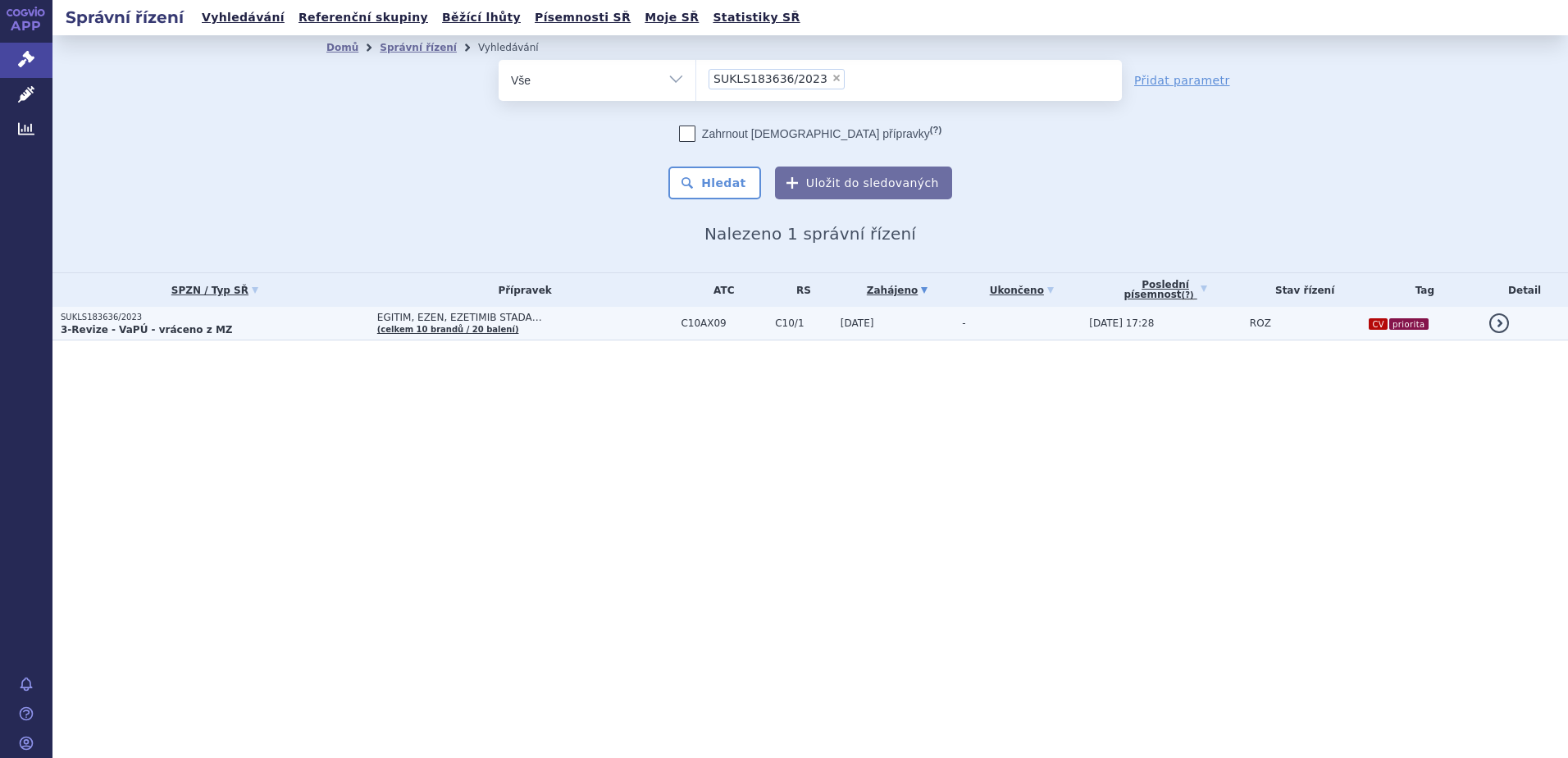
click at [126, 324] on strong "3-Revize - VaPÚ - vráceno z MZ" at bounding box center [146, 330] width 173 height 12
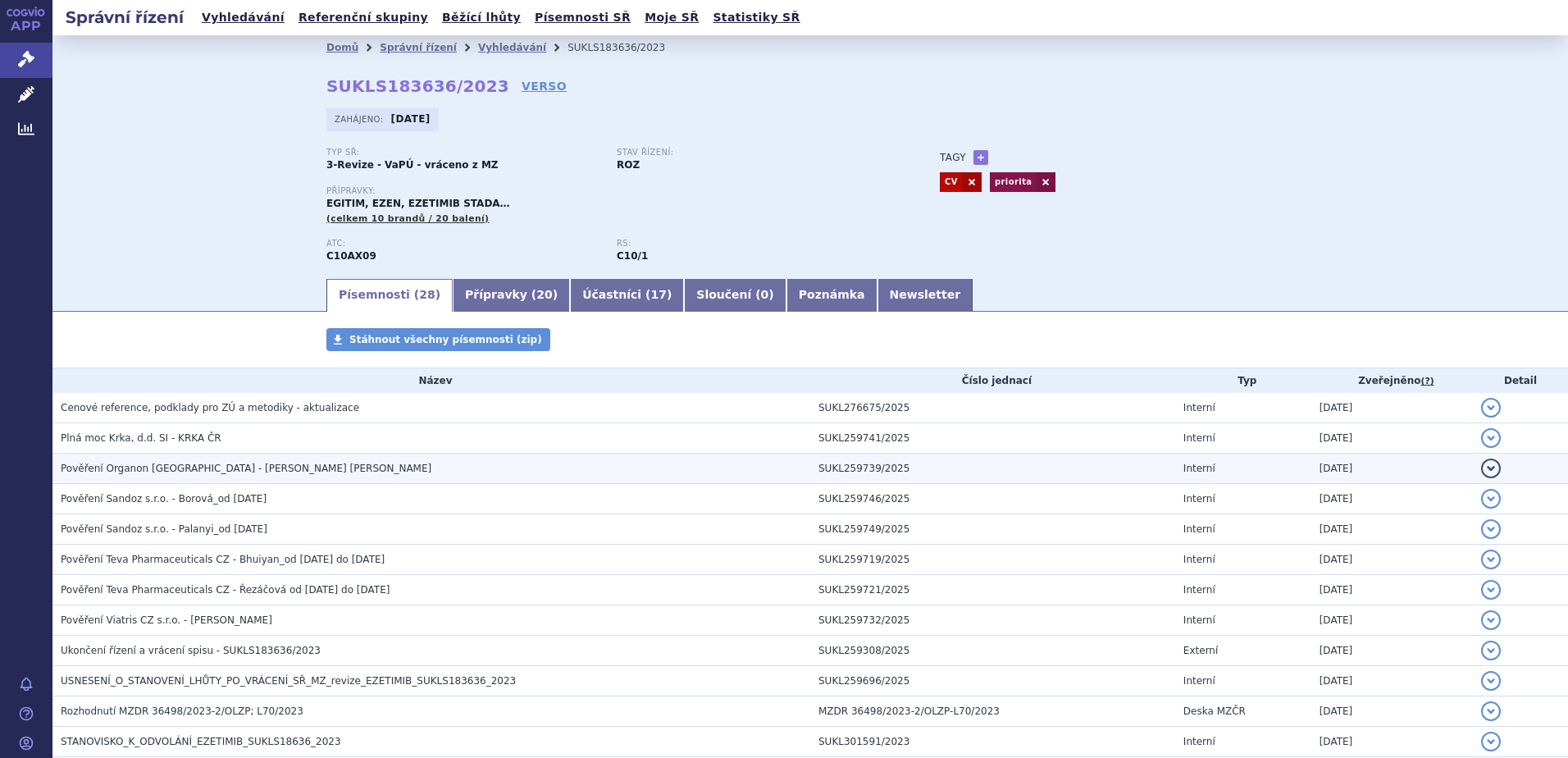
scroll to position [82, 0]
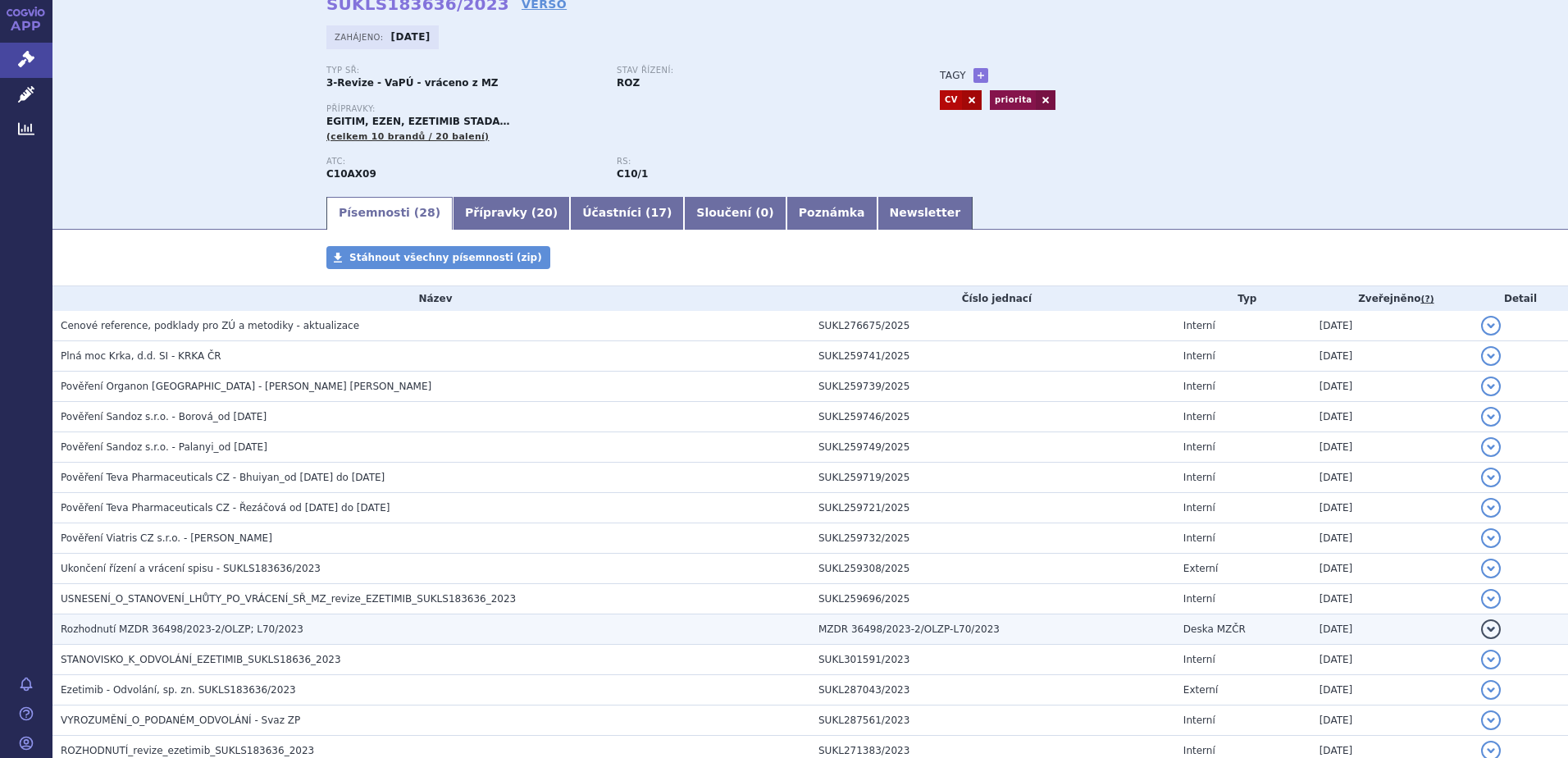
click at [121, 621] on h3 "Rozhodnutí MZDR 36498/2023-2/OLZP; L70/2023" at bounding box center [435, 629] width 750 height 17
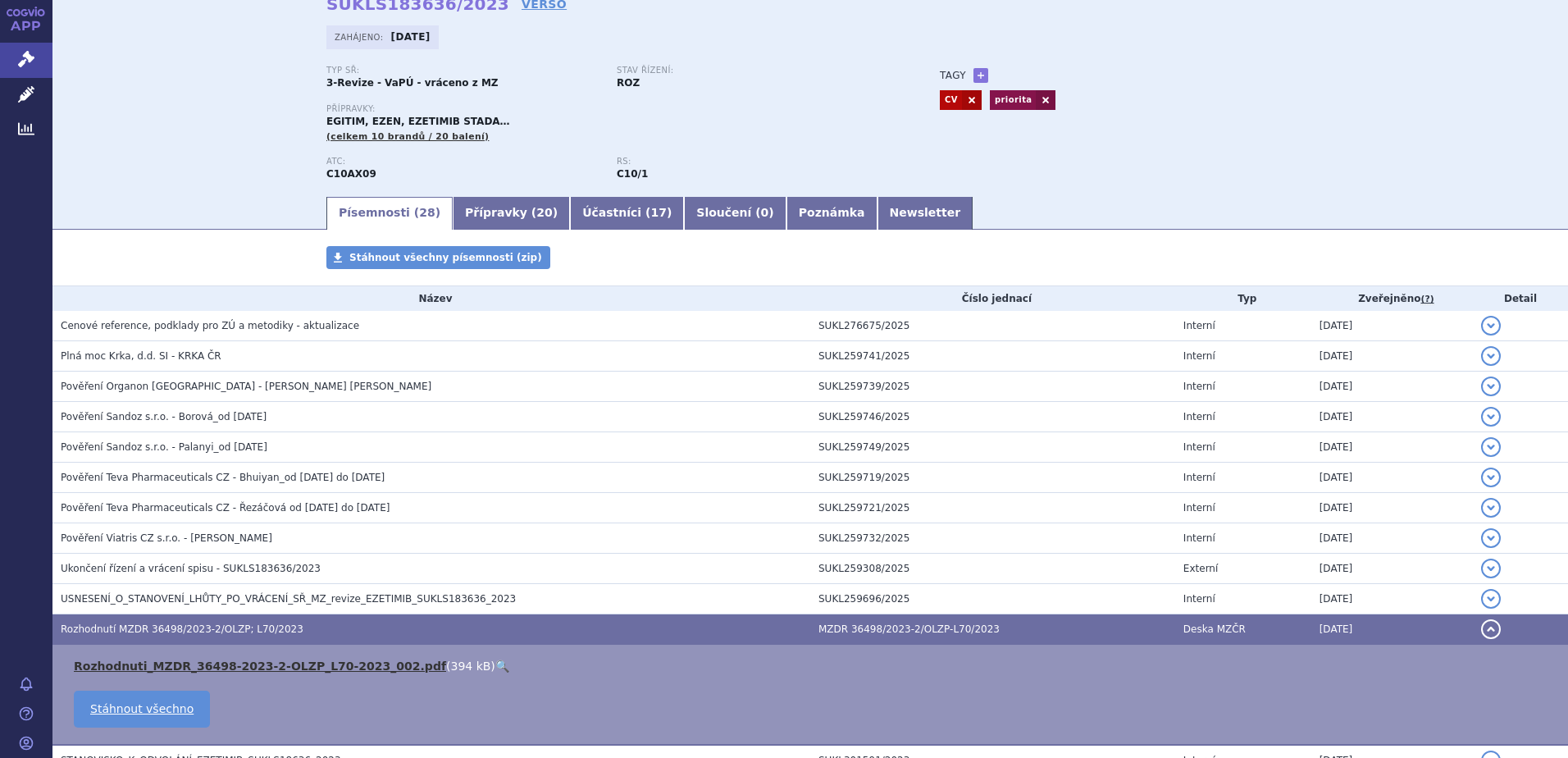
click at [160, 661] on link "Rozhodnuti_MZDR_36498-2023-2-OLZP_L70-2023_002.pdf" at bounding box center [260, 665] width 372 height 13
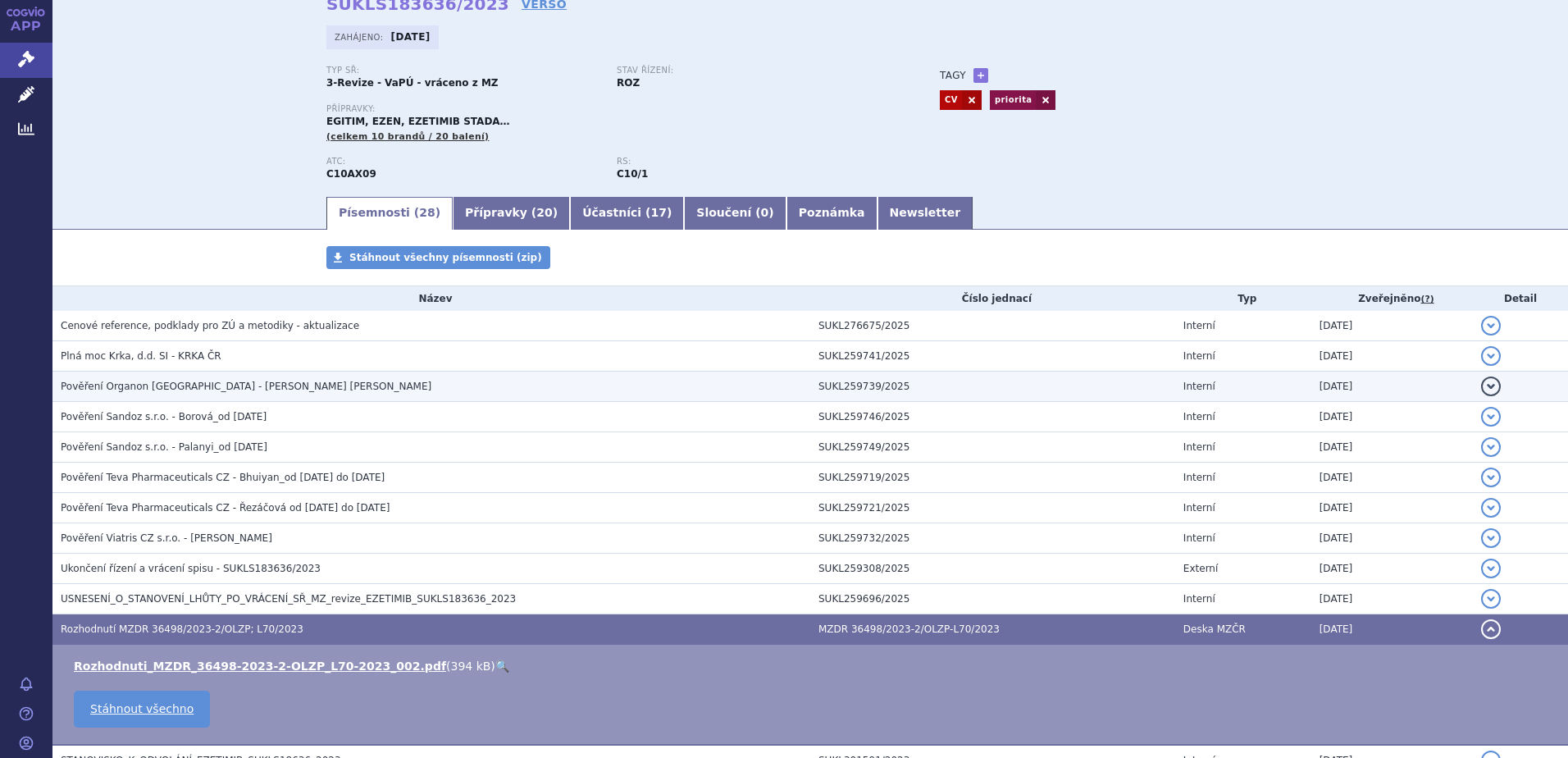
click at [156, 391] on span "Pověření Organon Czech Republic - Quintana Hurtado" at bounding box center [246, 386] width 371 height 12
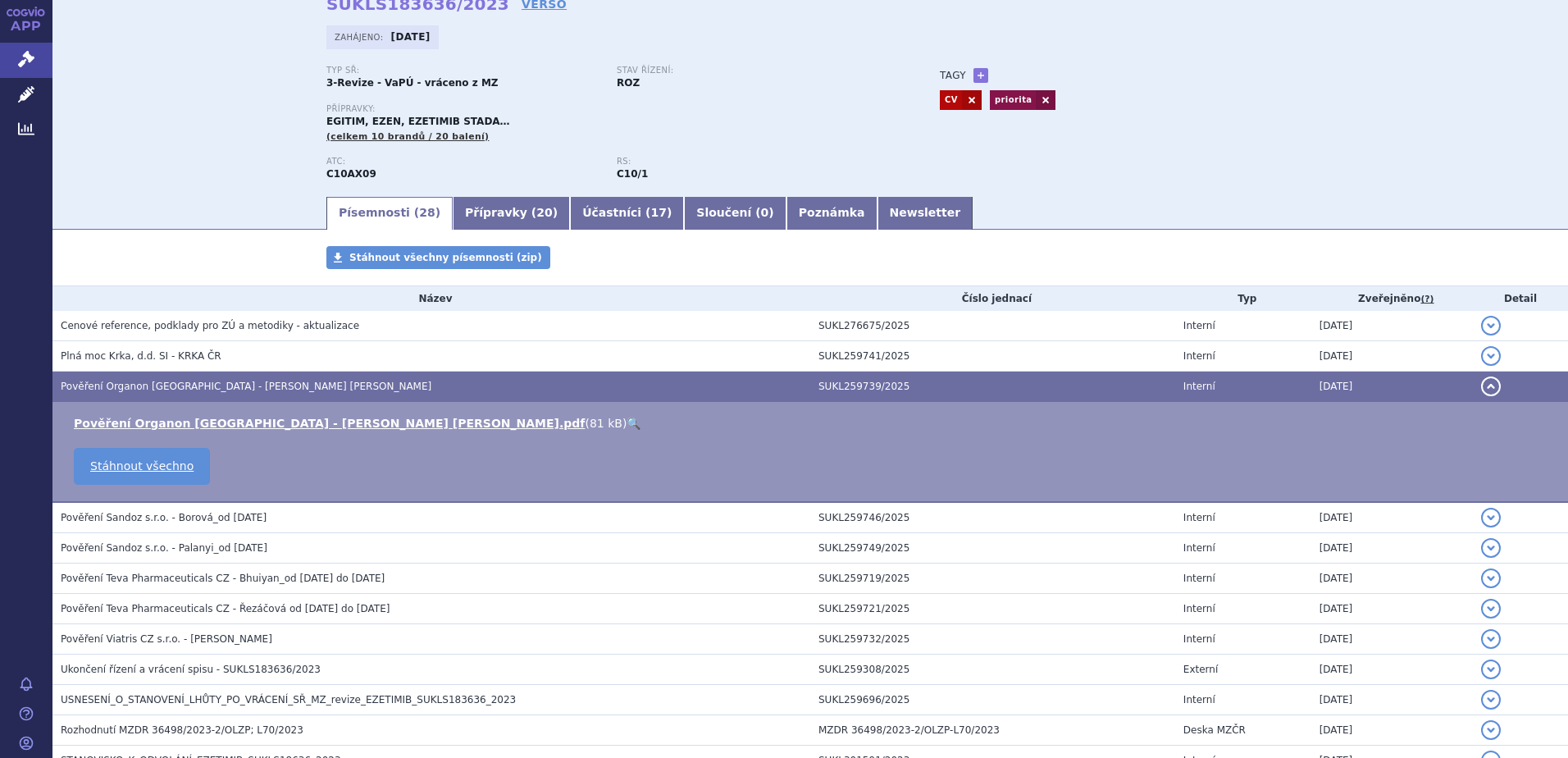
click at [626, 424] on link "🔍" at bounding box center [633, 422] width 14 height 13
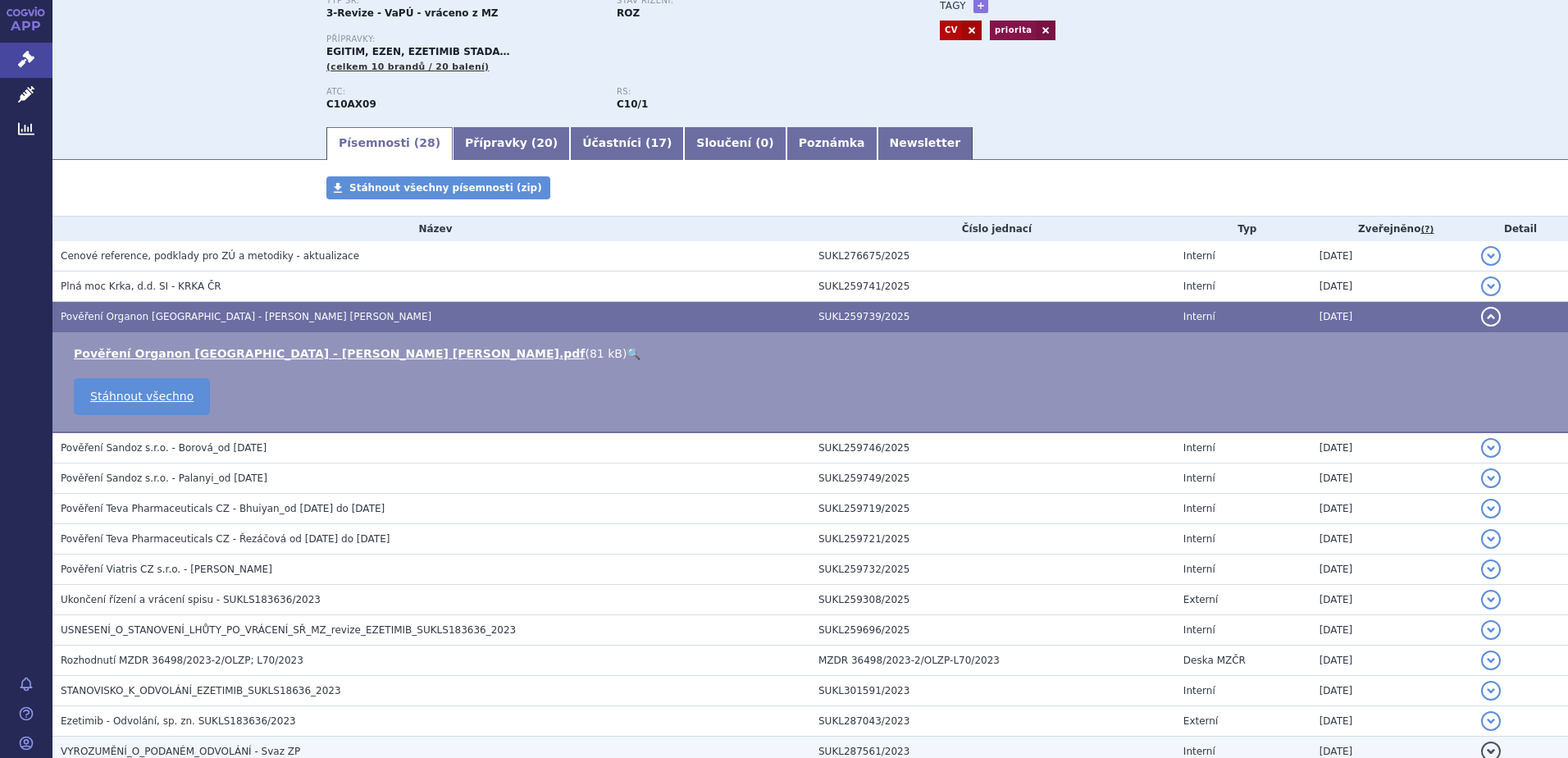
scroll to position [410, 0]
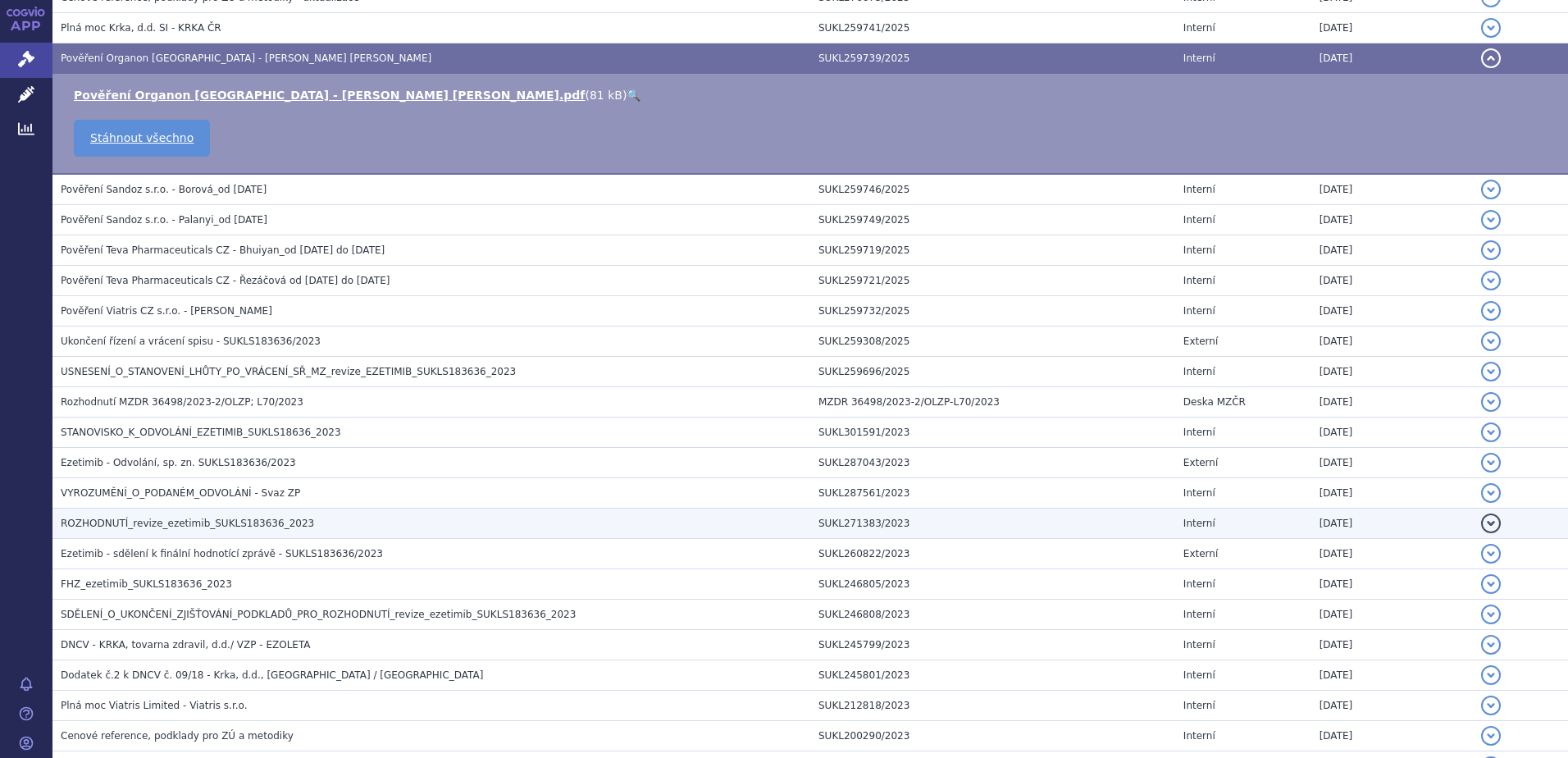
click at [180, 519] on span "ROZHODNUTÍ_revize_ezetimib_SUKLS183636_2023" at bounding box center [187, 524] width 254 height 12
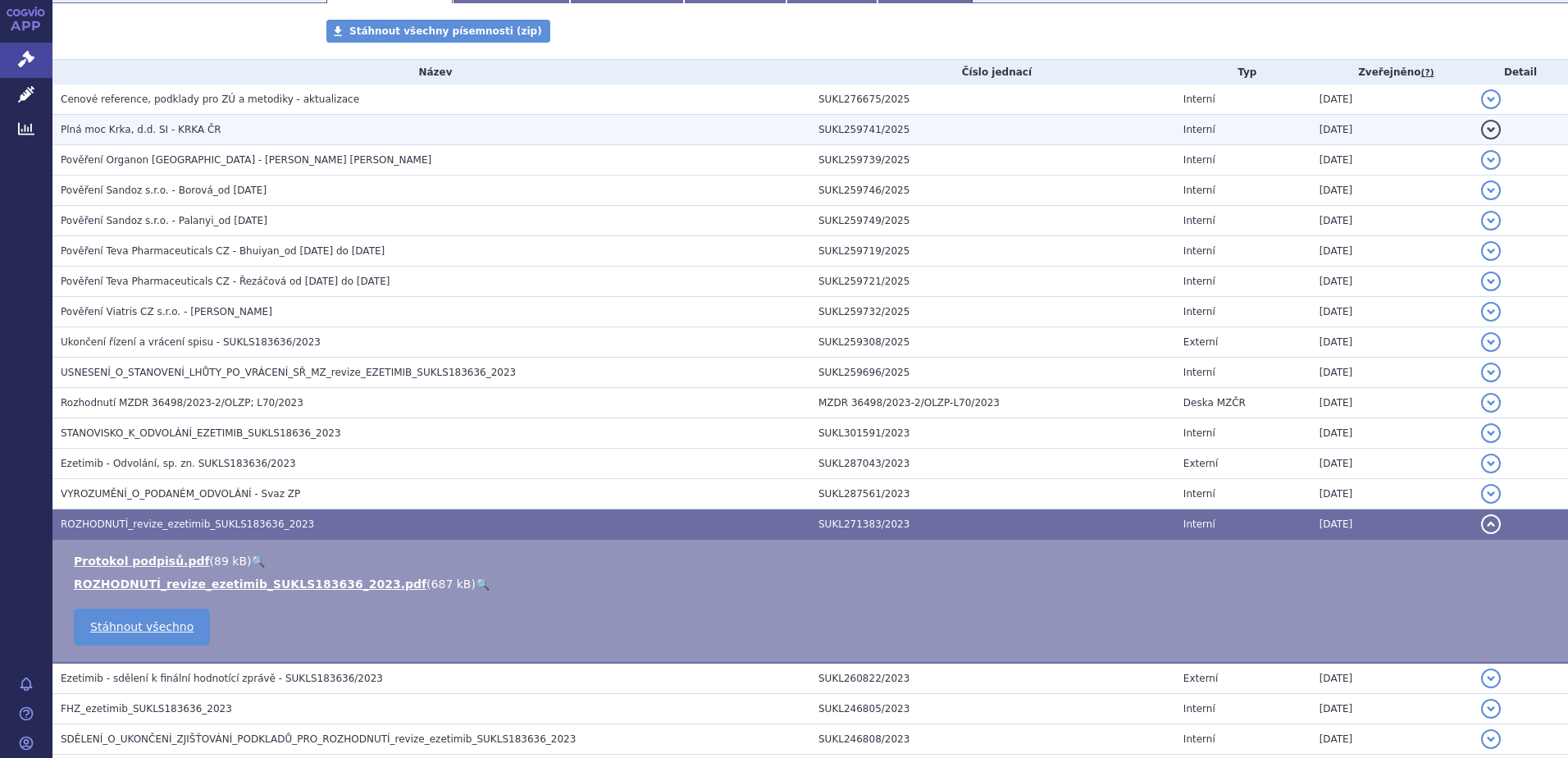
scroll to position [164, 0]
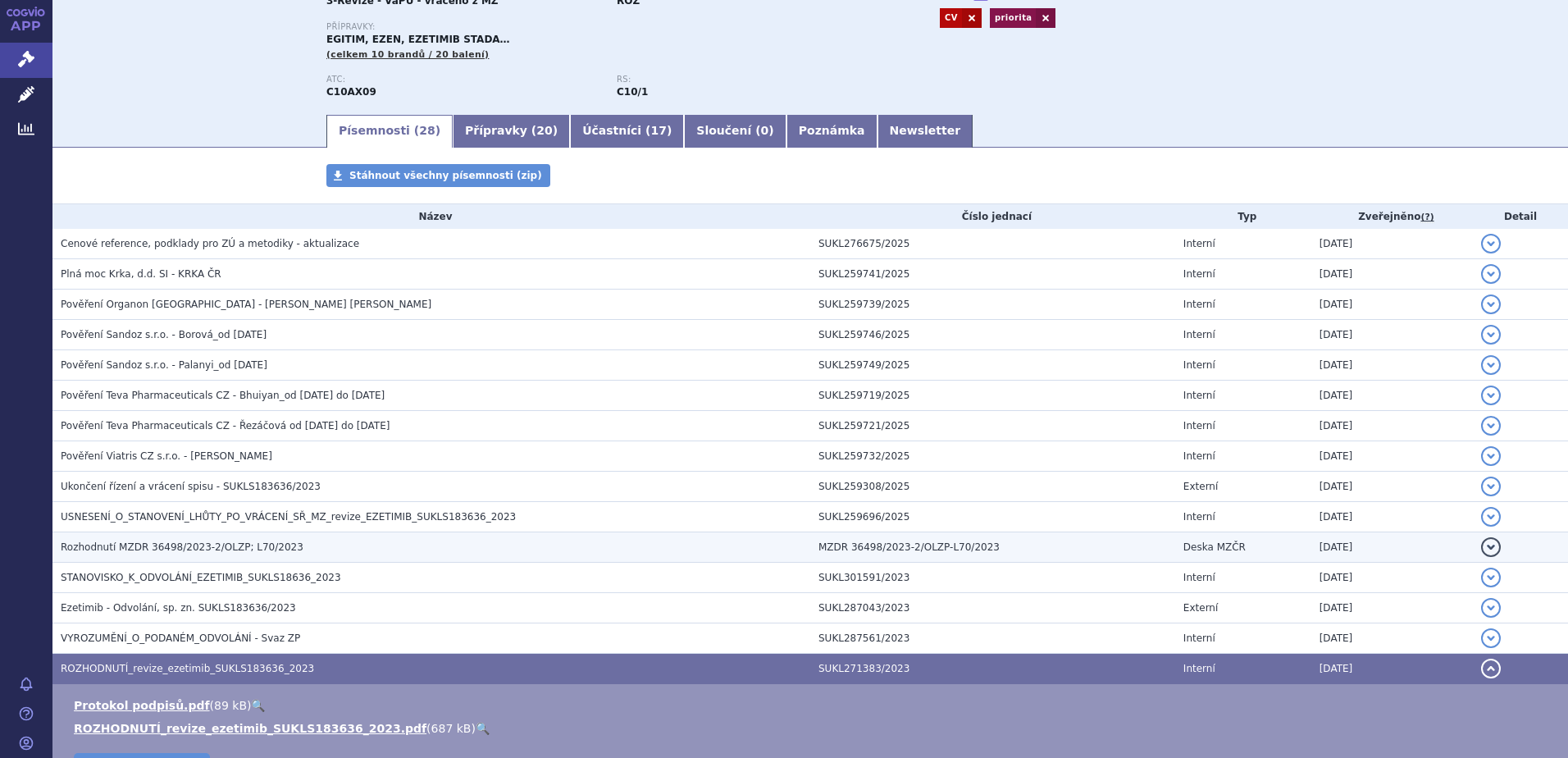
click at [126, 539] on h3 "Rozhodnutí MZDR 36498/2023-2/OLZP; L70/2023" at bounding box center [435, 546] width 750 height 17
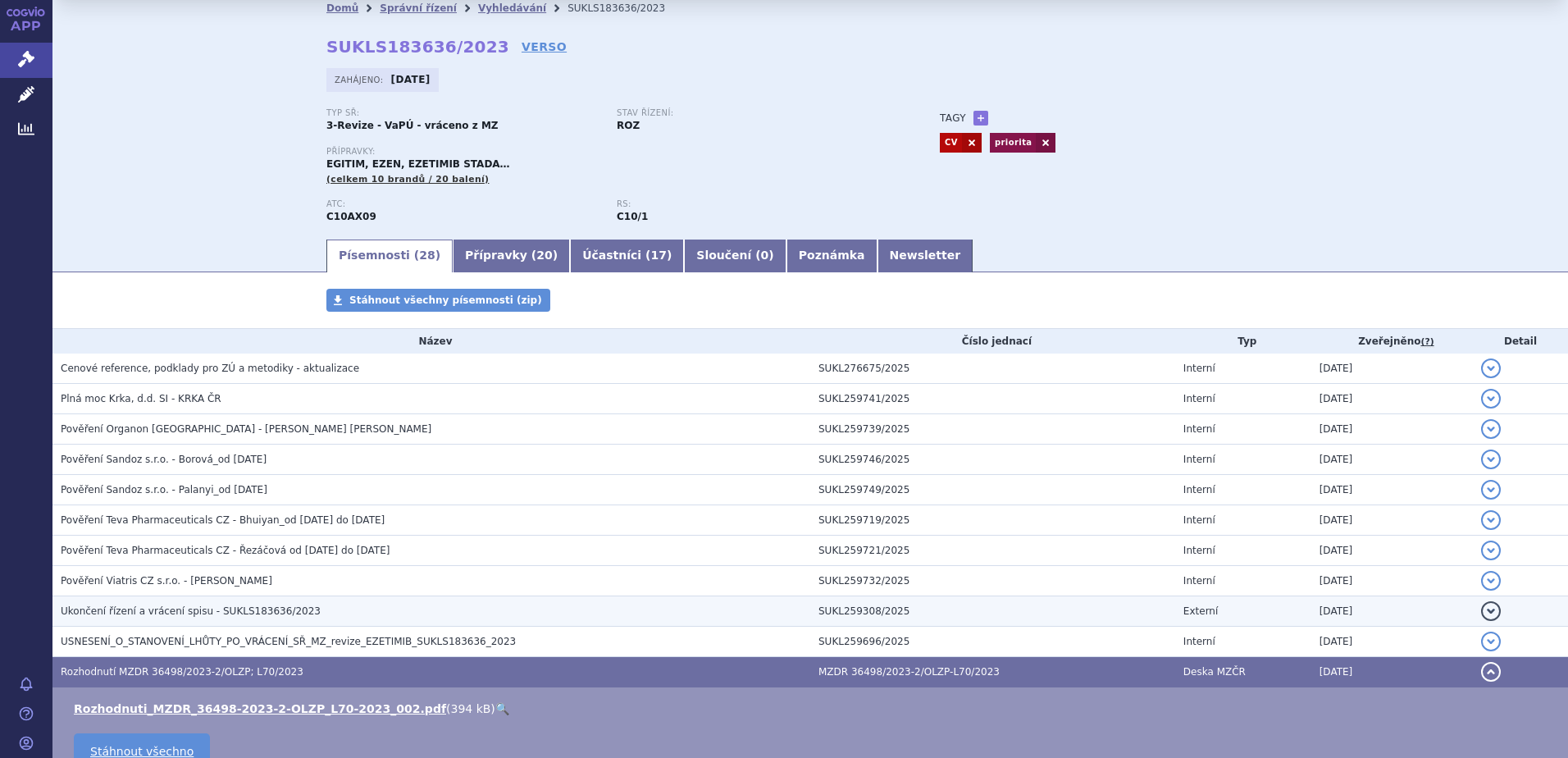
scroll to position [0, 0]
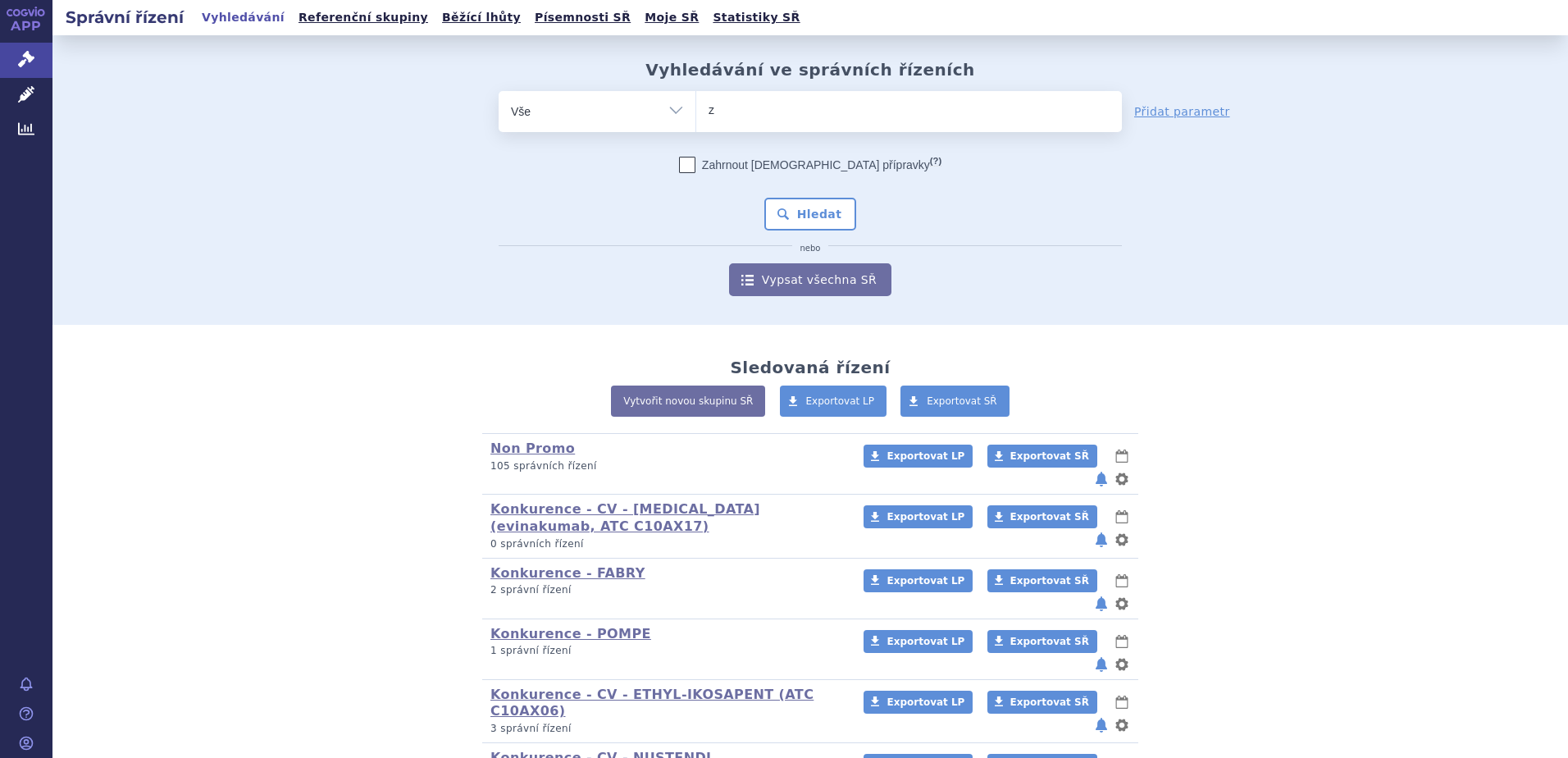
type input "ze"
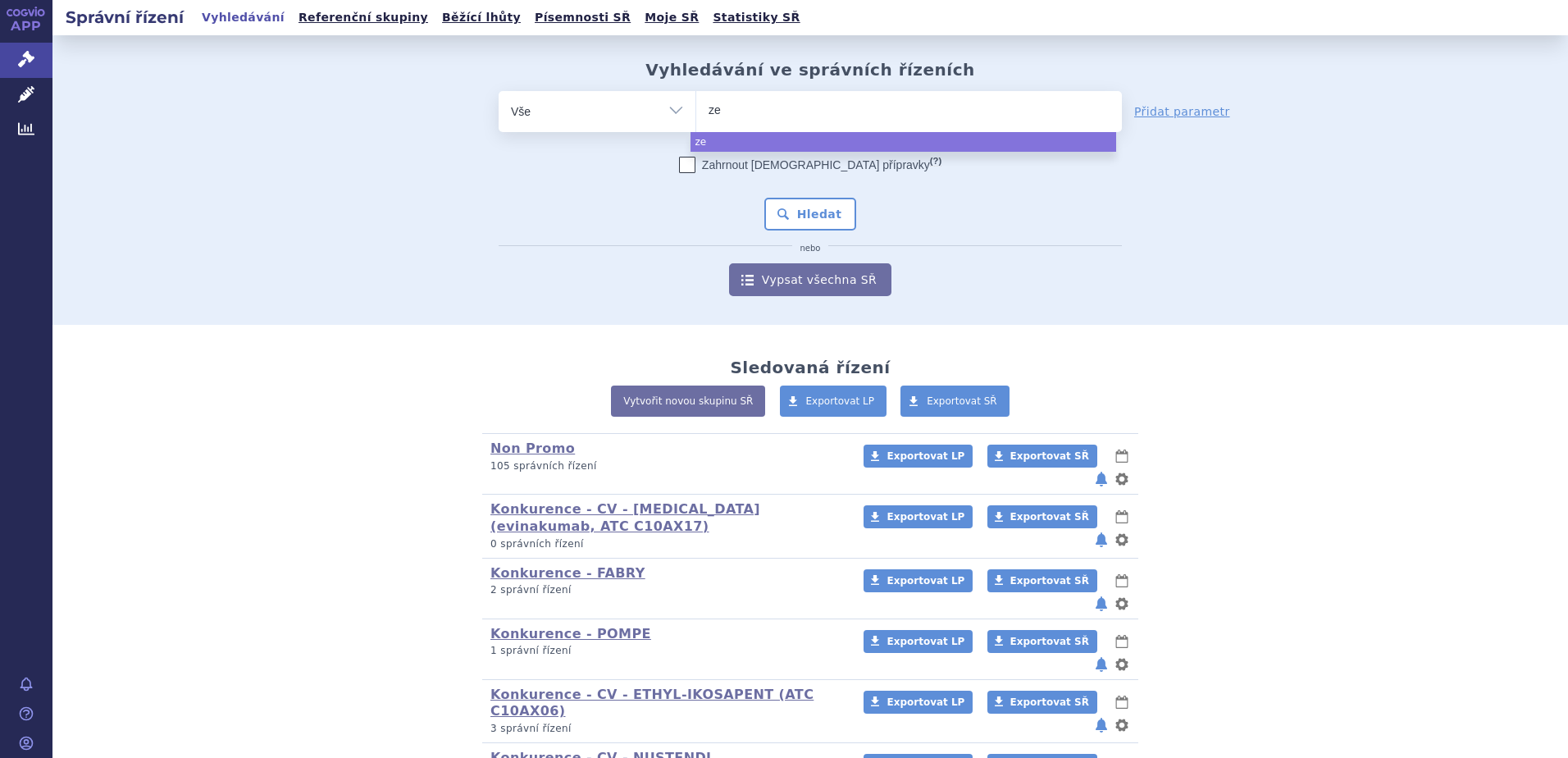
type input "[DEMOGRAPHIC_DATA]"
type input "zenon"
type input "[PERSON_NAME] neo"
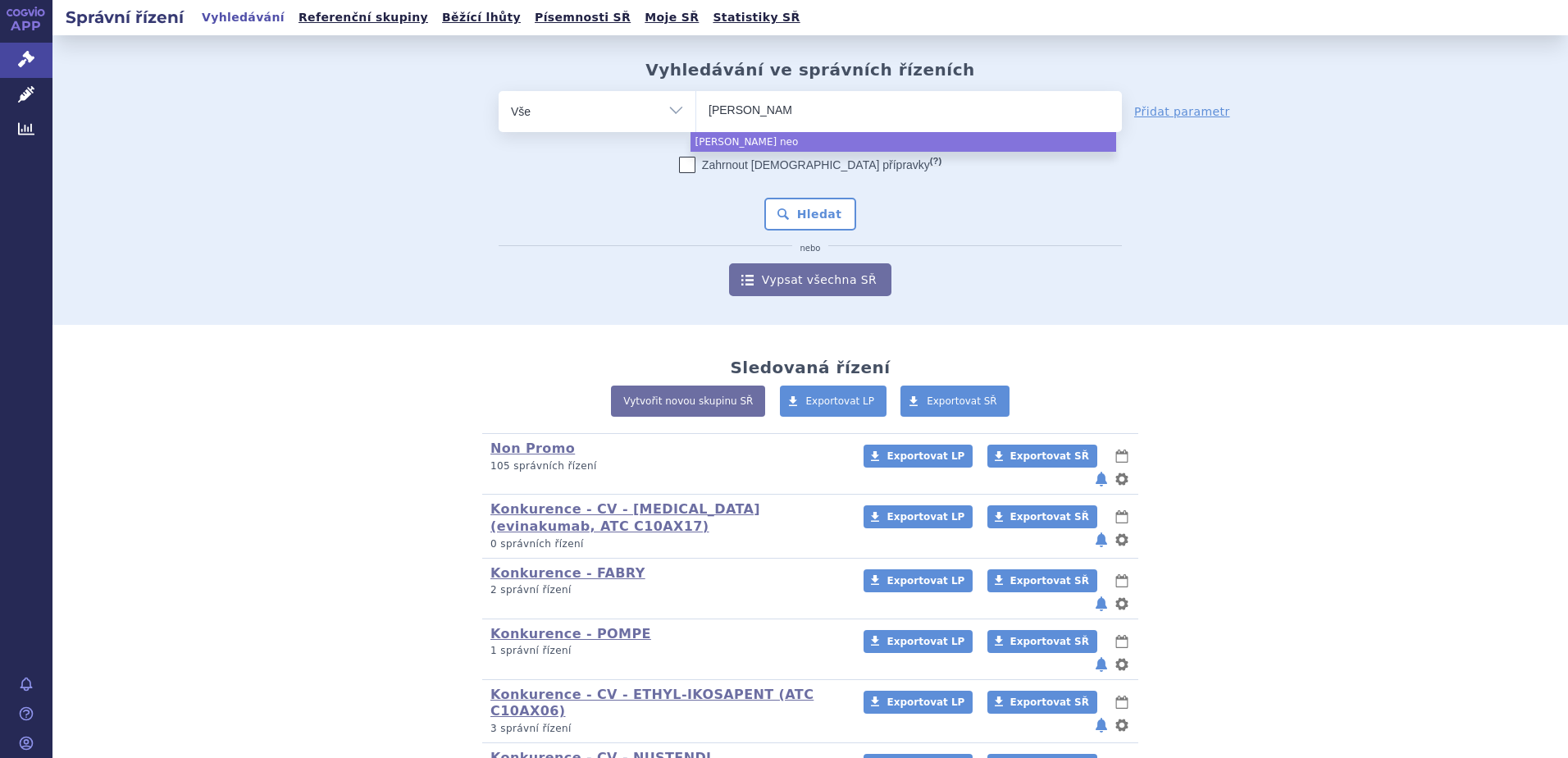
select select "[PERSON_NAME] neo"
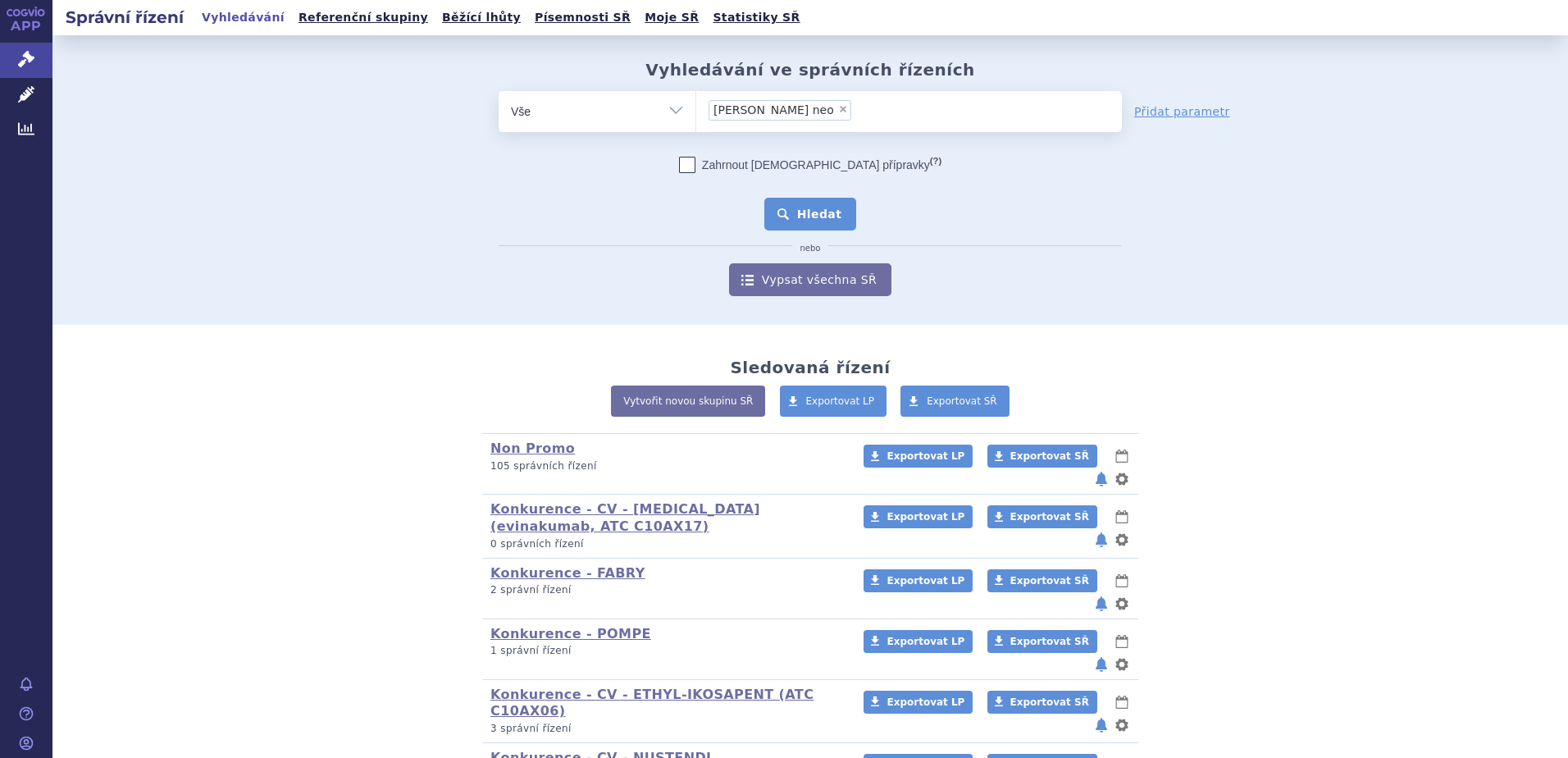
click at [789, 215] on button "Hledat" at bounding box center [810, 215] width 93 height 33
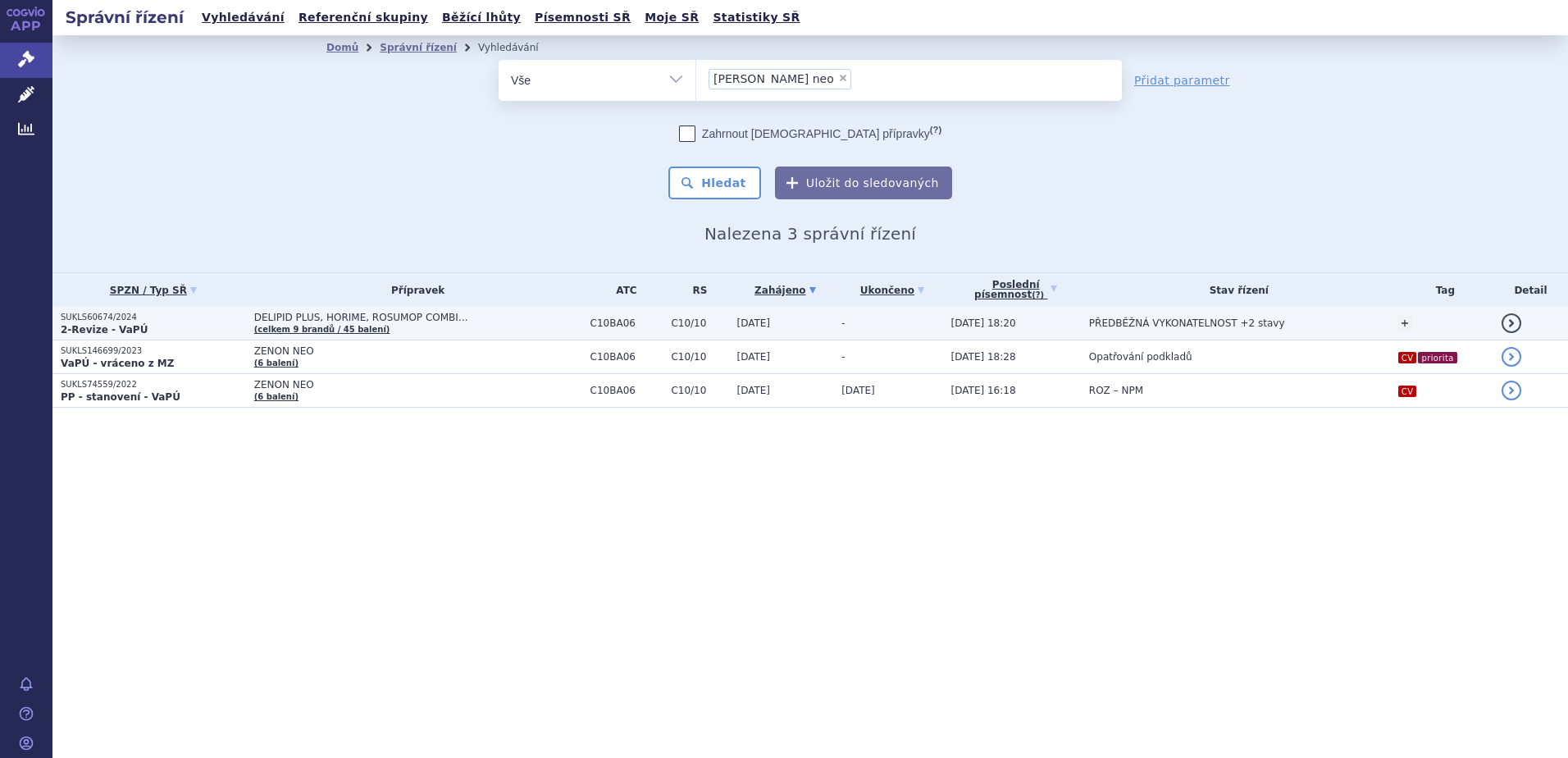
click at [127, 331] on strong "2-Revize - VaPÚ" at bounding box center [103, 330] width 87 height 12
click at [137, 322] on p "SUKLS60674/2024" at bounding box center [153, 318] width 185 height 12
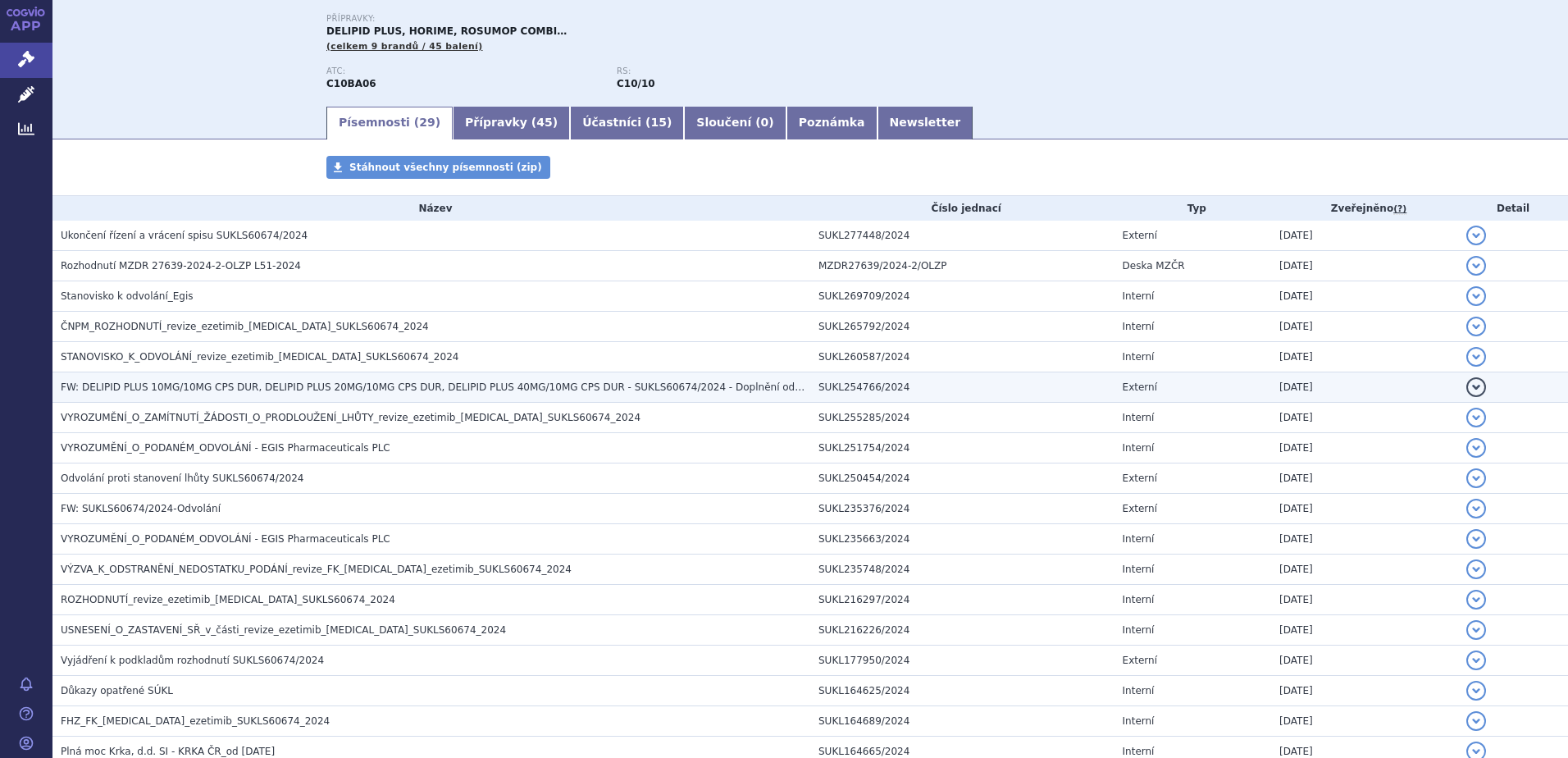
scroll to position [121, 0]
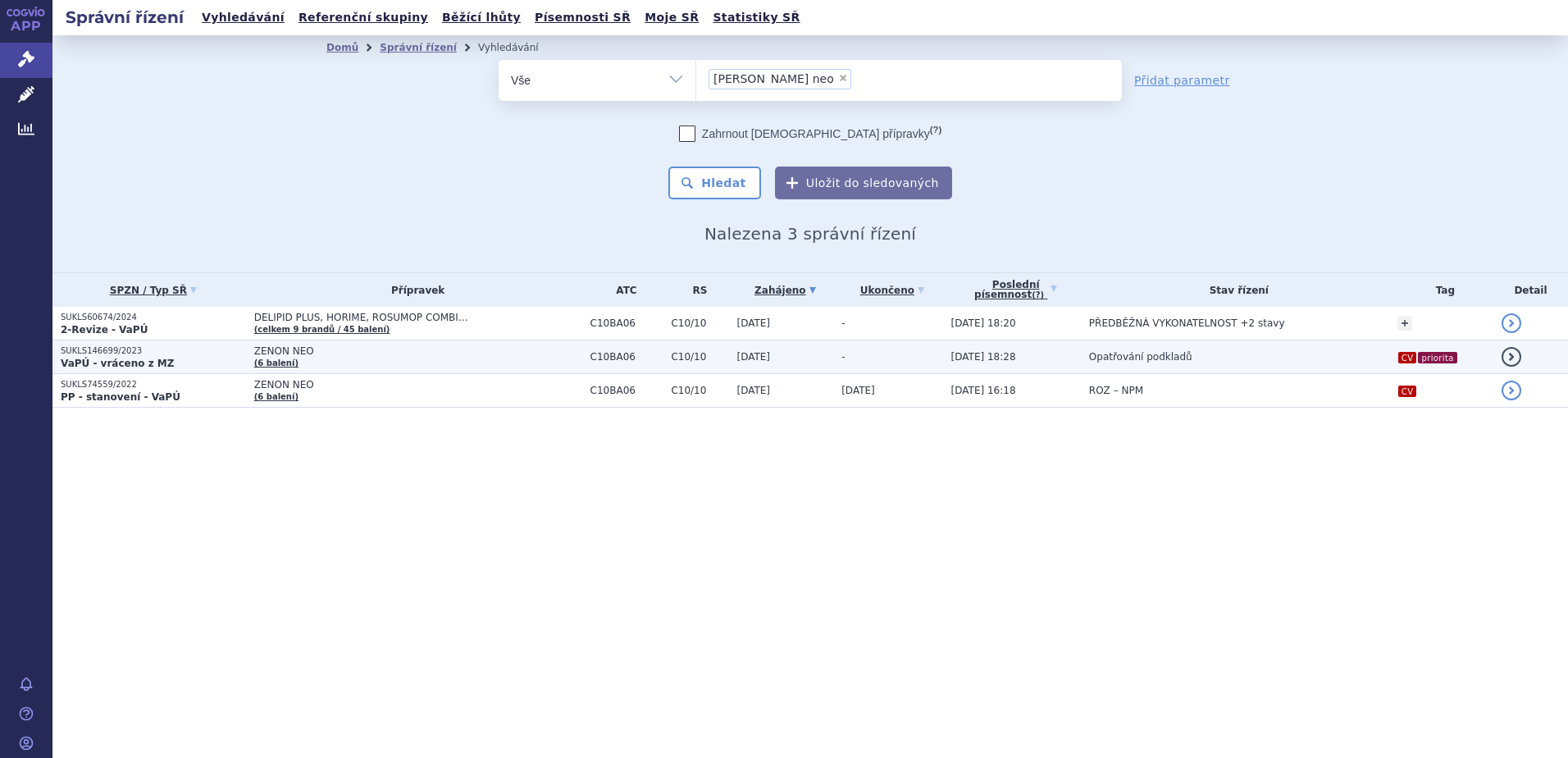
click at [137, 353] on p "SUKLS146699/2023" at bounding box center [153, 351] width 185 height 12
